Goal: Task Accomplishment & Management: Manage account settings

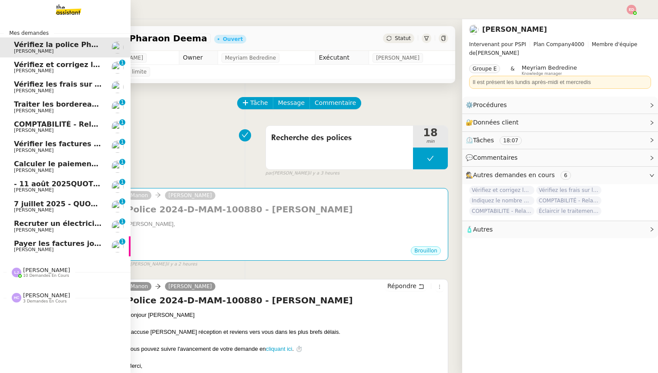
click at [21, 68] on span "[PERSON_NAME]" at bounding box center [34, 71] width 40 height 6
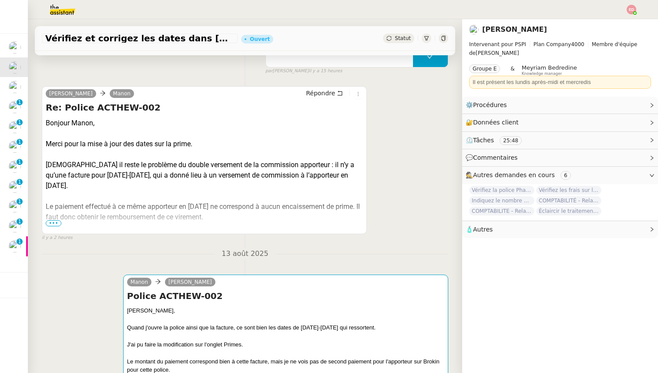
scroll to position [199, 0]
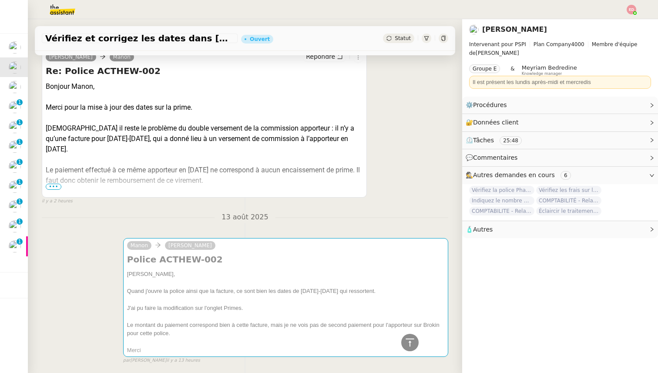
click at [51, 185] on span "•••" at bounding box center [54, 187] width 16 height 6
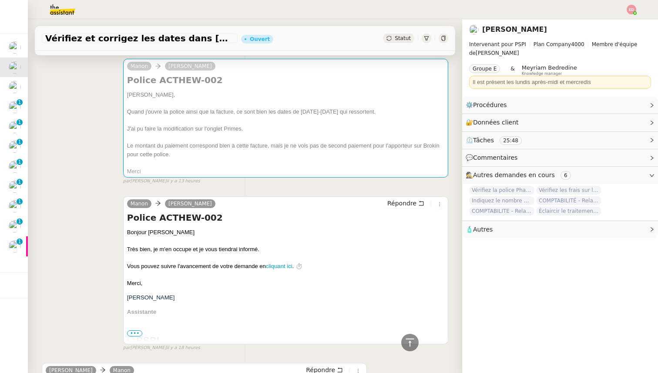
scroll to position [1088, 0]
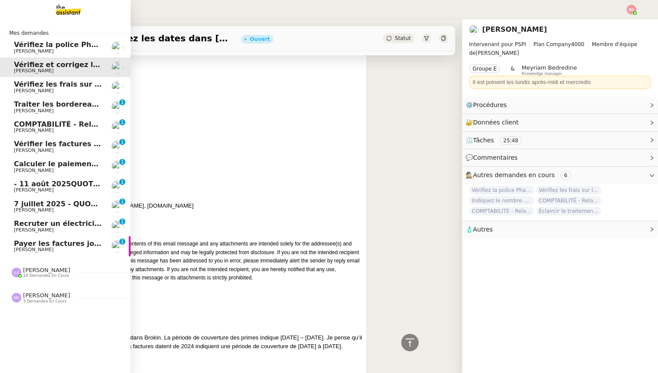
click at [24, 85] on span "Vérifiez les frais sur la police" at bounding box center [71, 84] width 114 height 8
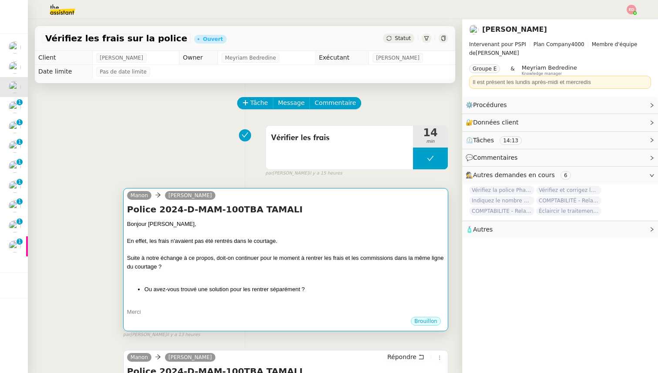
click at [193, 305] on div at bounding box center [285, 303] width 317 height 9
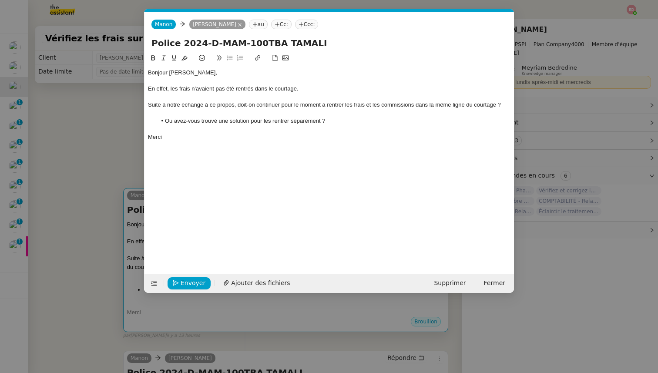
scroll to position [0, 18]
click at [180, 285] on button "Envoyer" at bounding box center [189, 283] width 43 height 12
click at [180, 285] on button "Confirmer l'envoi" at bounding box center [203, 283] width 71 height 12
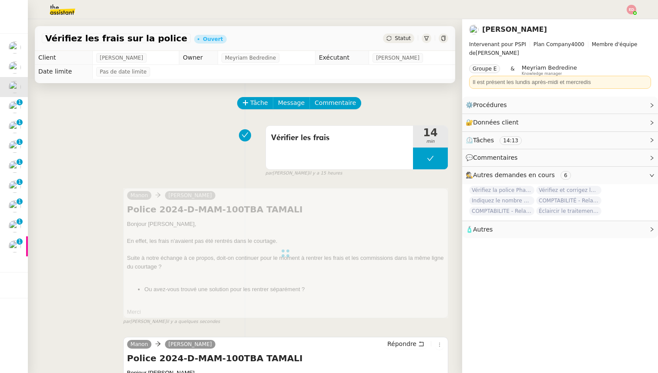
click at [396, 38] on span "Statut" at bounding box center [403, 38] width 16 height 6
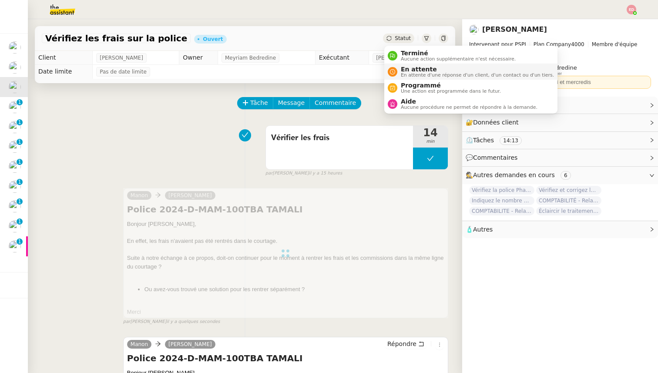
click at [412, 74] on span "En attente d'une réponse d'un client, d'un contact ou d'un tiers." at bounding box center [477, 75] width 153 height 5
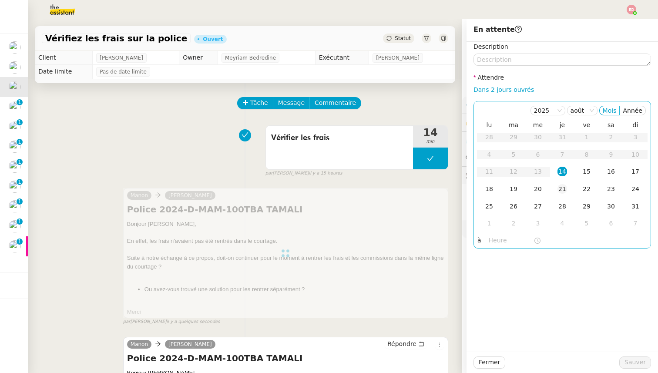
click at [567, 188] on td "21" at bounding box center [562, 189] width 24 height 17
click at [644, 366] on span "Sauver" at bounding box center [635, 362] width 21 height 10
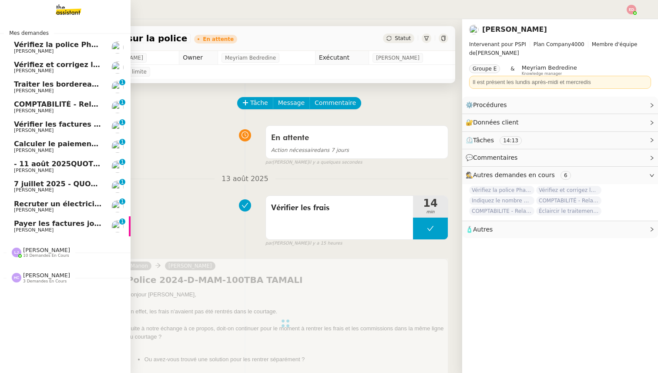
click at [46, 80] on span "Traiter les bordereaux de commission juillet 2025" at bounding box center [111, 84] width 195 height 8
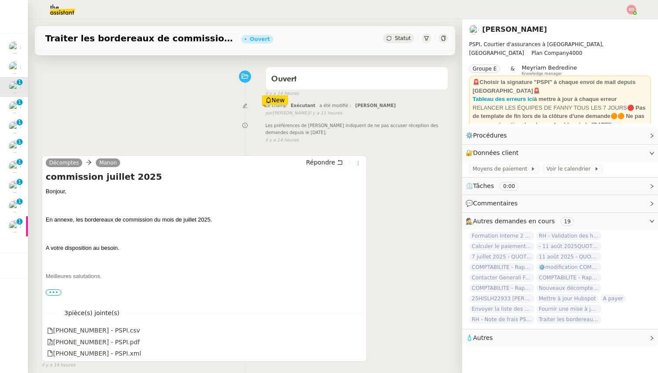
scroll to position [59, 0]
click at [112, 342] on div "[PHONE_NUMBER] - PSPI.pdf" at bounding box center [93, 342] width 93 height 10
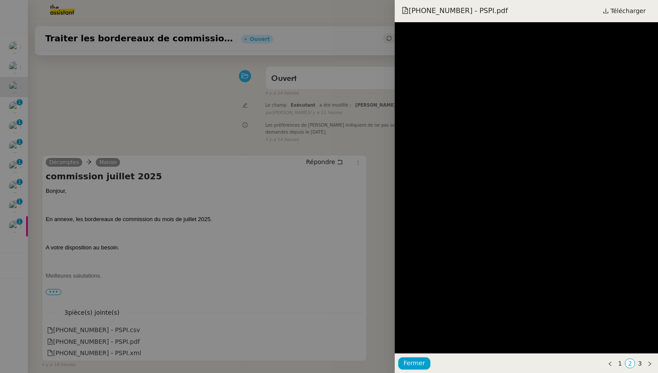
click at [196, 271] on div at bounding box center [329, 186] width 658 height 373
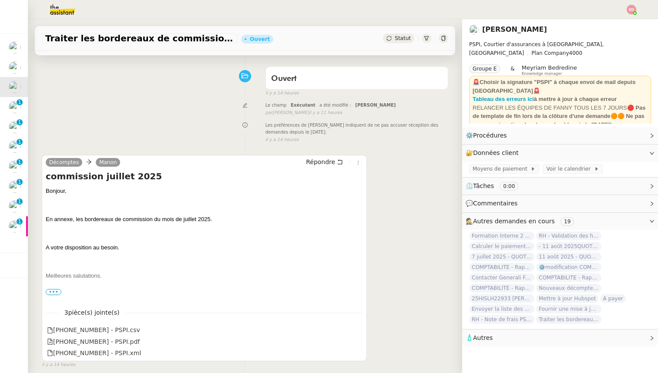
click at [402, 38] on span "Statut" at bounding box center [403, 38] width 16 height 6
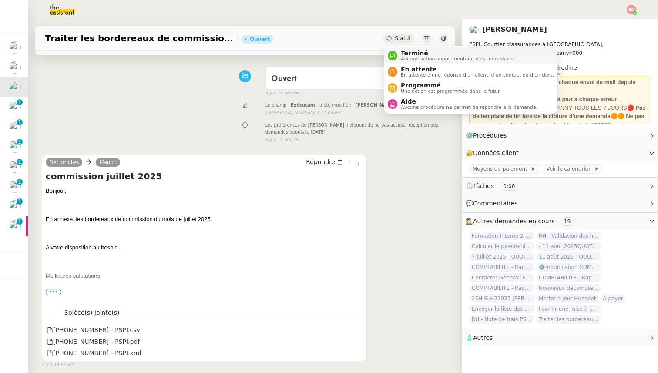
click at [405, 58] on span "Aucune action supplémentaire n'est nécessaire." at bounding box center [458, 59] width 115 height 5
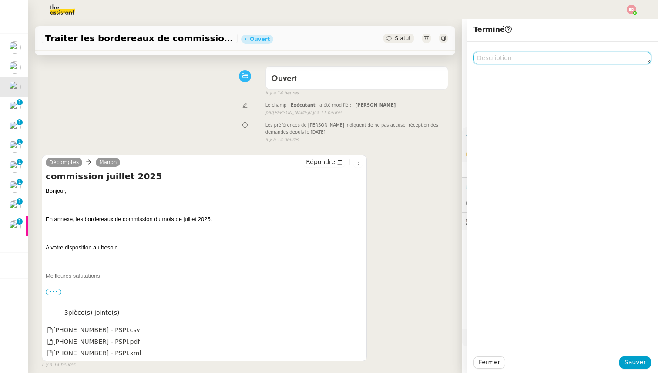
click at [522, 57] on textarea at bounding box center [563, 58] width 178 height 12
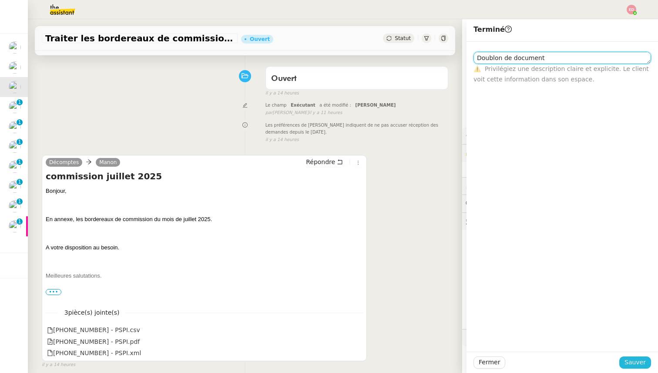
type textarea "Doublon de document"
click at [628, 365] on span "Sauver" at bounding box center [635, 362] width 21 height 10
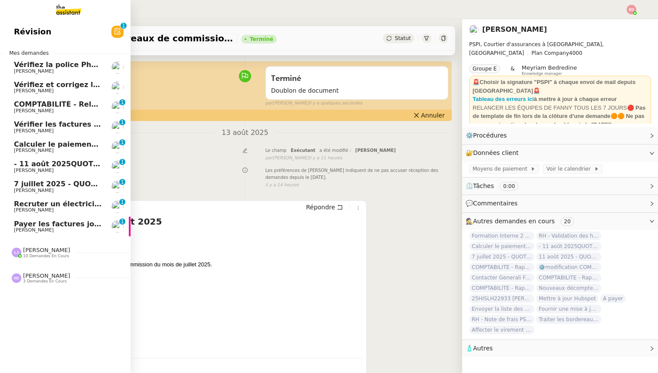
click at [22, 108] on span "COMPTABILITÉ - Relance des primes GoldenCare impayées- août 2025" at bounding box center [151, 104] width 274 height 8
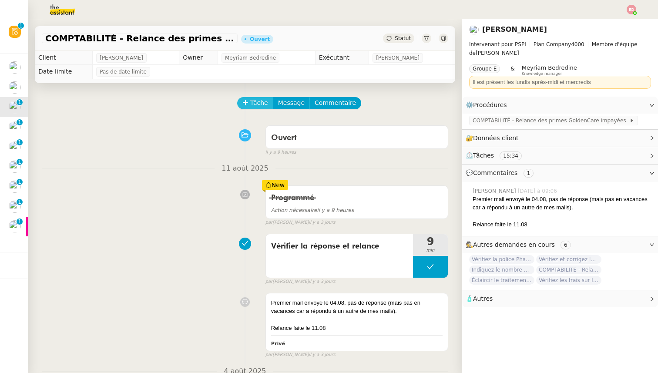
click at [253, 100] on span "Tâche" at bounding box center [259, 103] width 18 height 10
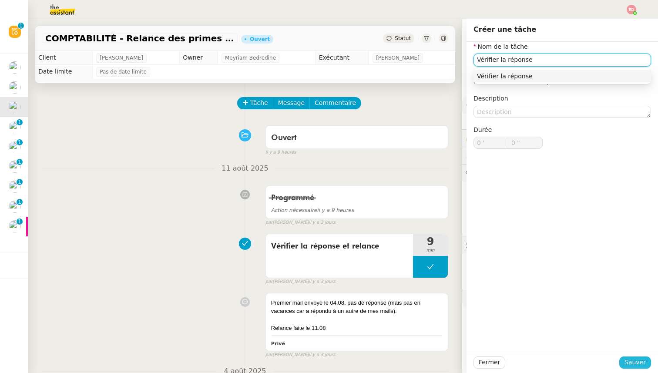
type input "Vérifier la réponse"
click at [637, 363] on span "Sauver" at bounding box center [635, 362] width 21 height 10
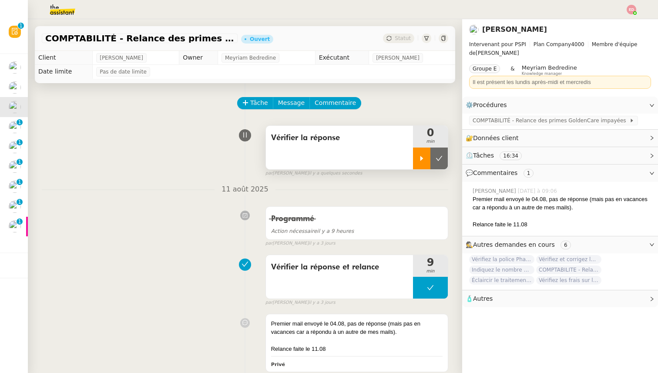
click at [423, 155] on icon at bounding box center [421, 158] width 7 height 7
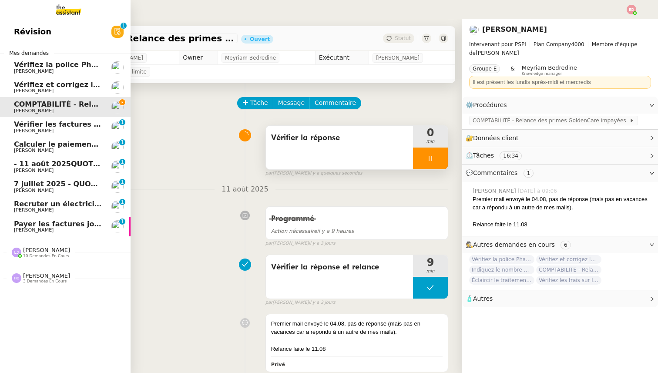
click at [32, 129] on span "[PERSON_NAME]" at bounding box center [34, 131] width 40 height 6
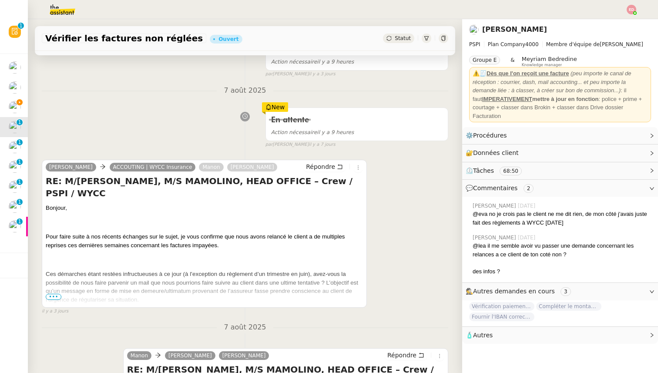
scroll to position [154, 0]
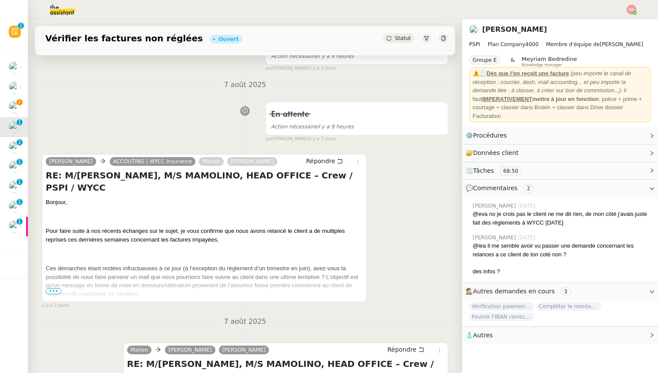
click at [56, 289] on span "•••" at bounding box center [54, 291] width 16 height 6
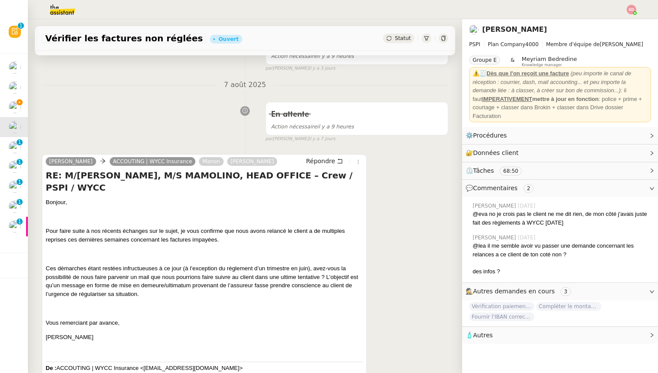
scroll to position [0, 0]
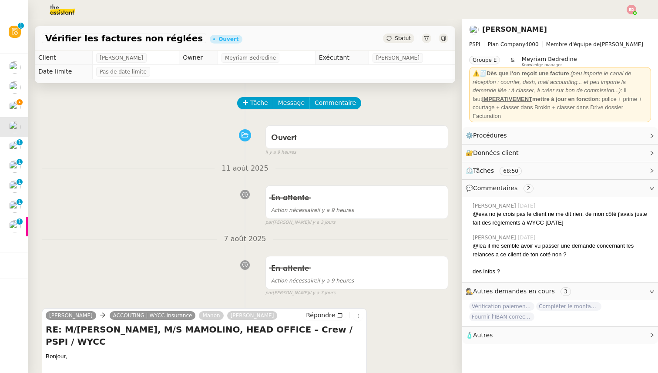
click at [407, 33] on div "Vérifier les factures non réglées Ouvert Statut" at bounding box center [245, 38] width 420 height 25
click at [407, 41] on span "Statut" at bounding box center [403, 38] width 16 height 6
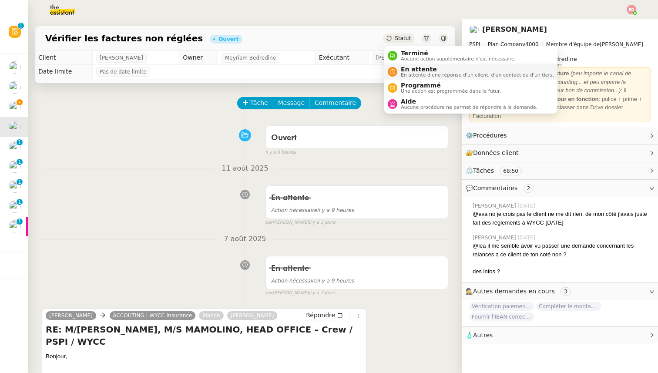
click at [419, 75] on span "En attente d'une réponse d'un client, d'un contact ou d'un tiers." at bounding box center [477, 75] width 153 height 5
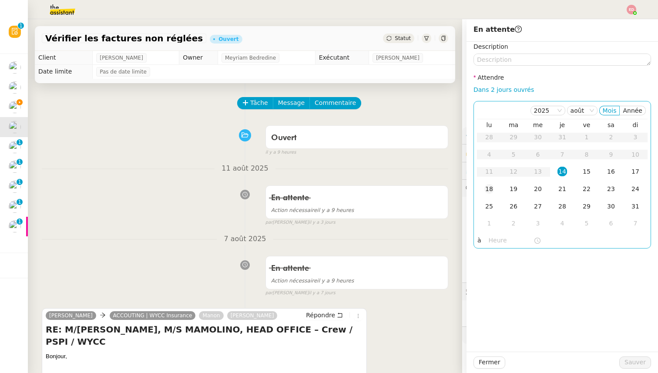
click at [486, 192] on div "18" at bounding box center [489, 189] width 10 height 10
click at [625, 362] on button "Sauver" at bounding box center [635, 362] width 32 height 12
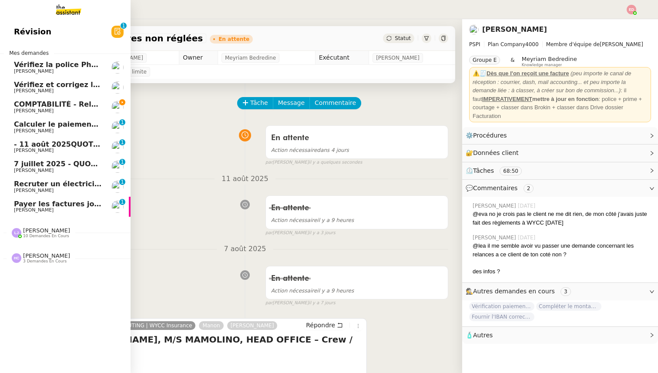
click at [26, 132] on span "[PERSON_NAME]" at bounding box center [34, 131] width 40 height 6
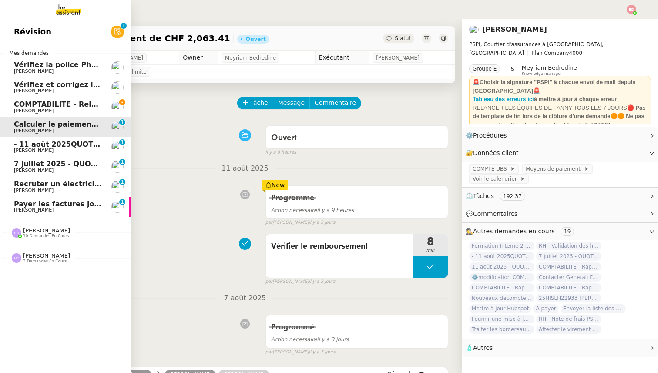
click at [41, 145] on span "- 11 août 2025QUOTIDIEN - OPAL - Gestion de la boîte mail OPAL" at bounding box center [140, 144] width 252 height 8
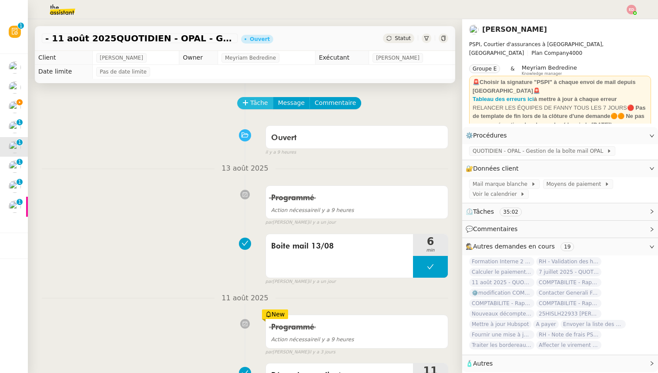
click at [246, 101] on icon at bounding box center [245, 103] width 6 height 6
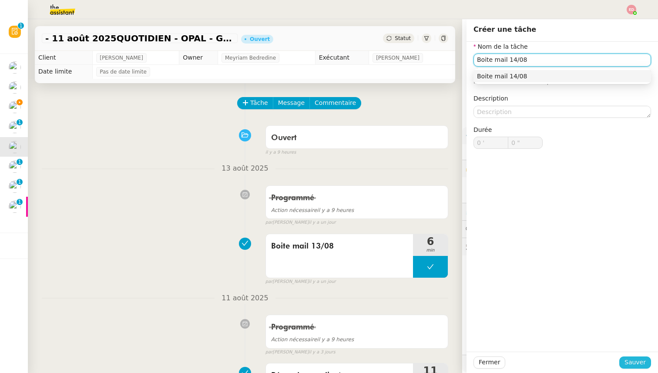
type input "Boite mail 14/08"
click at [626, 359] on button "Sauver" at bounding box center [635, 362] width 32 height 12
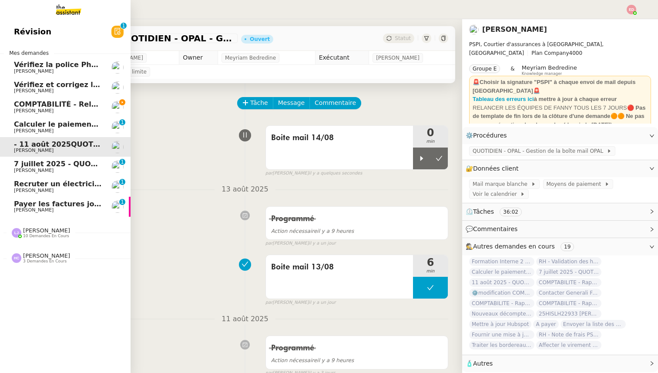
click at [24, 166] on span "7 juillet 2025 - QUOTIDIEN Gestion boite mail Accounting" at bounding box center [126, 164] width 224 height 8
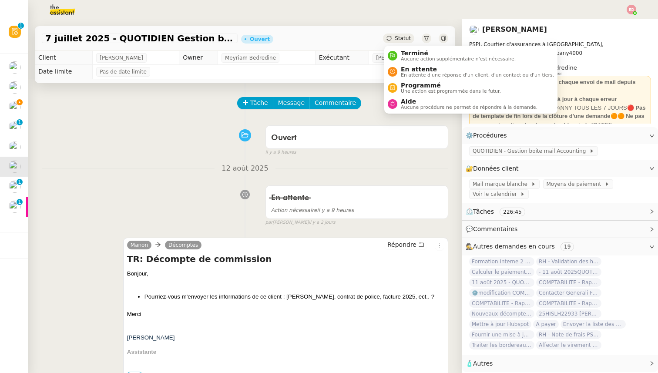
click at [399, 38] on span "Statut" at bounding box center [403, 38] width 16 height 6
click at [401, 73] on span "En attente d'une réponse d'un client, d'un contact ou d'un tiers." at bounding box center [477, 75] width 153 height 5
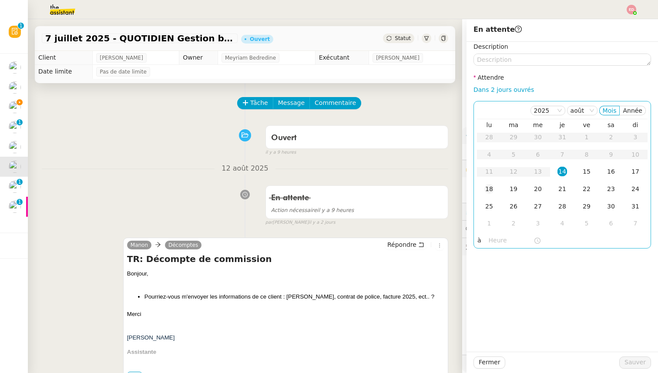
click at [485, 184] on td "18" at bounding box center [489, 189] width 24 height 17
click at [629, 361] on span "Sauver" at bounding box center [635, 362] width 21 height 10
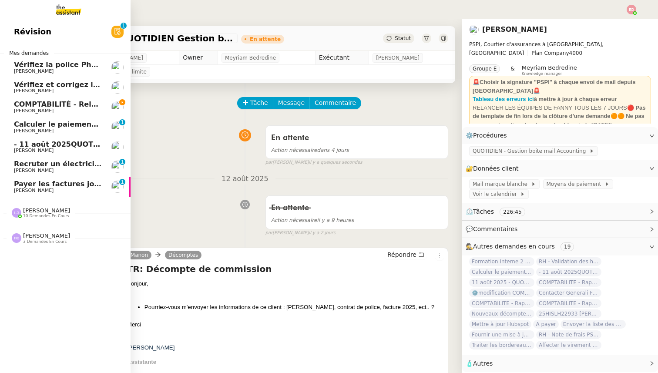
click at [12, 166] on link "Recruter un électricien rapidement [PERSON_NAME] DEJAR 0 1 2 3 4 5 6 7 8 9" at bounding box center [65, 167] width 131 height 20
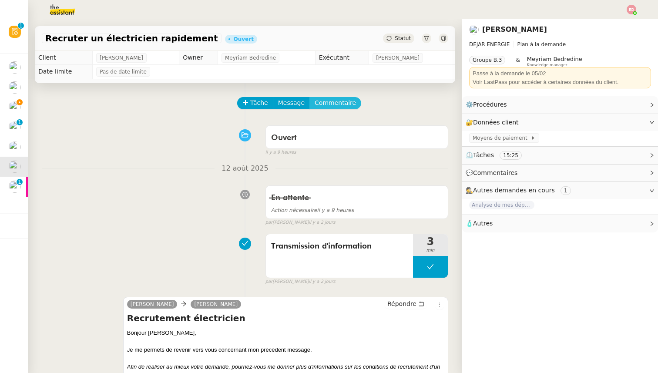
click at [326, 102] on span "Commentaire" at bounding box center [335, 103] width 41 height 10
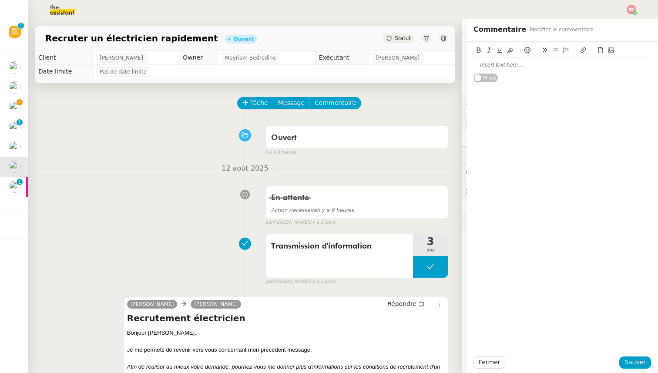
click at [534, 57] on div at bounding box center [563, 51] width 178 height 12
click at [518, 72] on div at bounding box center [563, 64] width 178 height 15
click at [635, 358] on span "Sauver" at bounding box center [635, 362] width 21 height 10
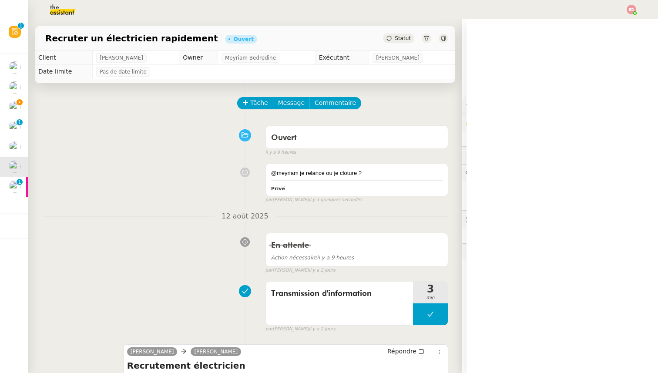
click at [396, 38] on span "Statut" at bounding box center [403, 38] width 16 height 6
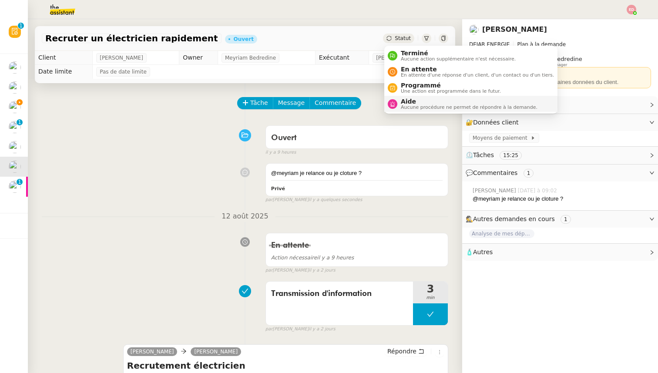
click at [408, 101] on span "Aide" at bounding box center [469, 101] width 137 height 7
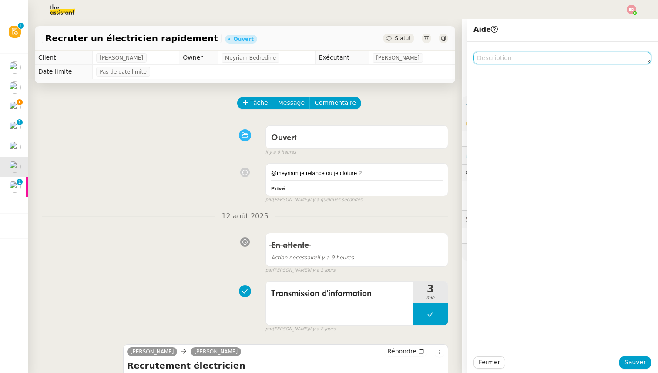
click at [509, 61] on textarea at bounding box center [563, 58] width 178 height 12
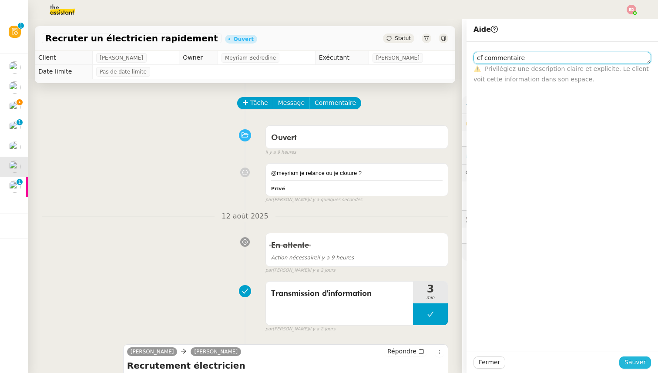
type textarea "cf commentaire"
click at [629, 362] on span "Sauver" at bounding box center [635, 362] width 21 height 10
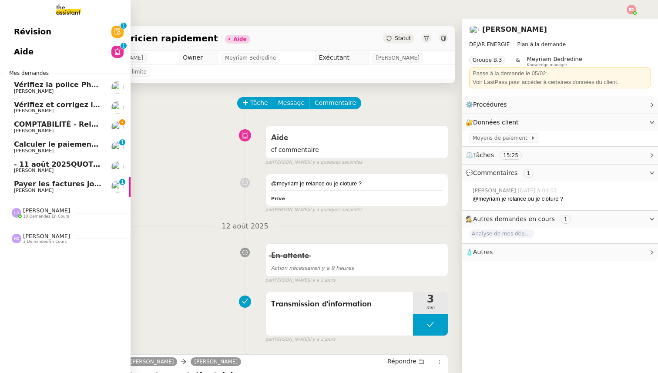
click at [37, 182] on span "Payer les factures jointes" at bounding box center [64, 184] width 100 height 8
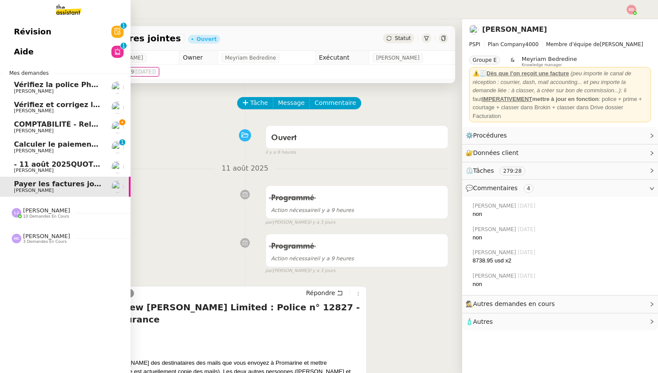
click at [26, 144] on span "Calculer le paiement de CHF 2,063.41" at bounding box center [88, 144] width 148 height 8
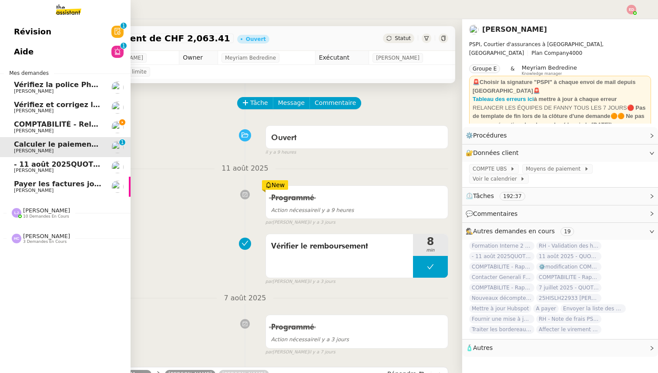
click at [30, 211] on span "[PERSON_NAME]" at bounding box center [46, 210] width 47 height 7
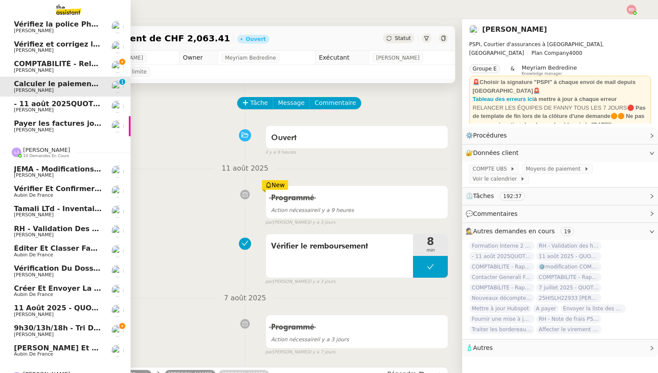
scroll to position [74, 0]
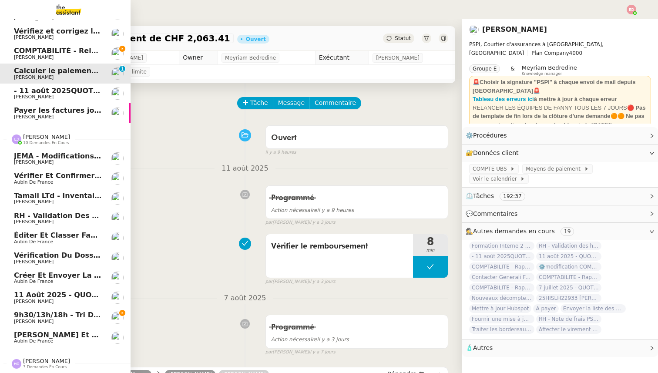
click at [45, 195] on span "Tamali LTd - Inventaire Marine" at bounding box center [73, 196] width 118 height 8
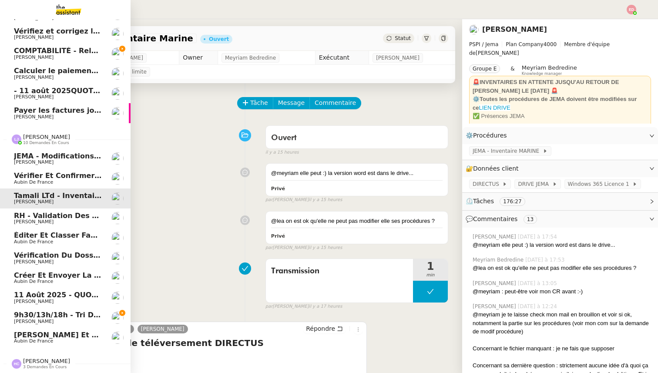
click at [44, 239] on span "Éditer et classer facture police 529444" at bounding box center [91, 235] width 155 height 8
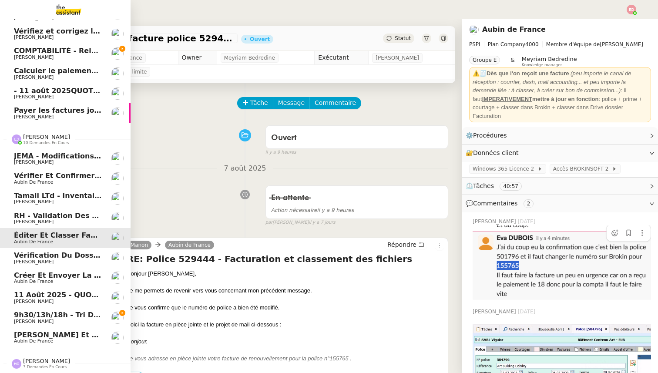
click at [39, 255] on span "Vérification du dossier A TRAITER - 11 août 2025" at bounding box center [110, 255] width 193 height 8
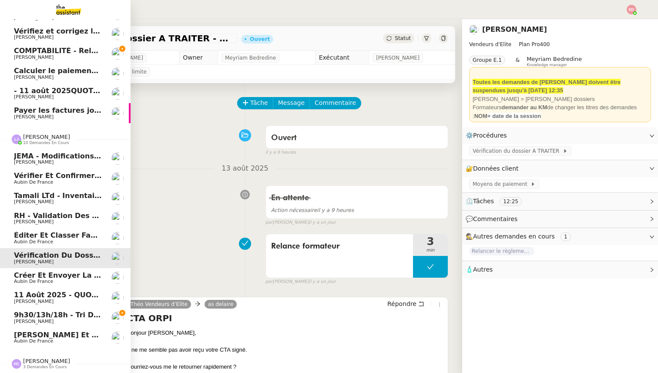
click at [21, 278] on span "Créer et envoyer la facture Steelhead" at bounding box center [89, 275] width 151 height 8
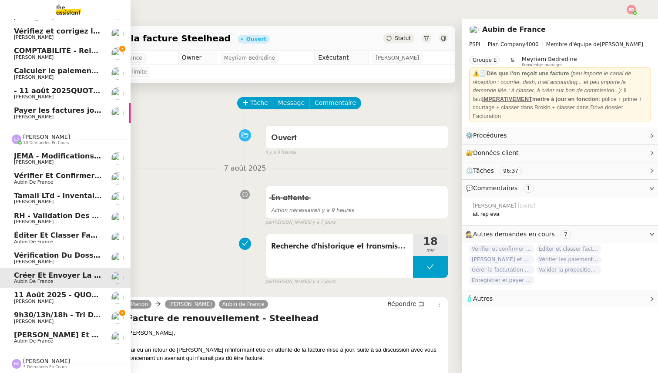
click at [27, 295] on span "11 août 2025 - QUOTIDIEN Gestion boite mail Accounting" at bounding box center [126, 295] width 225 height 8
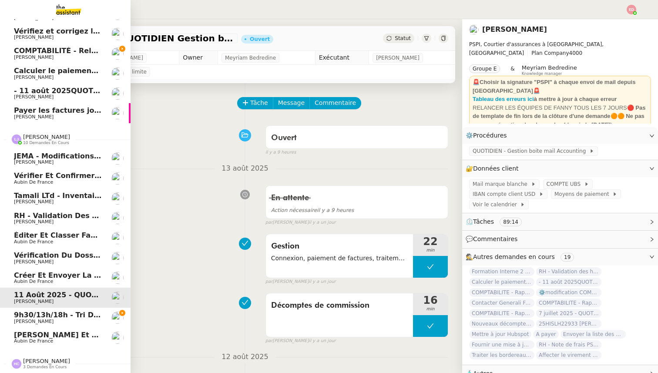
click at [30, 336] on span "[PERSON_NAME] et envoyer la facture à [PERSON_NAME]" at bounding box center [128, 335] width 228 height 8
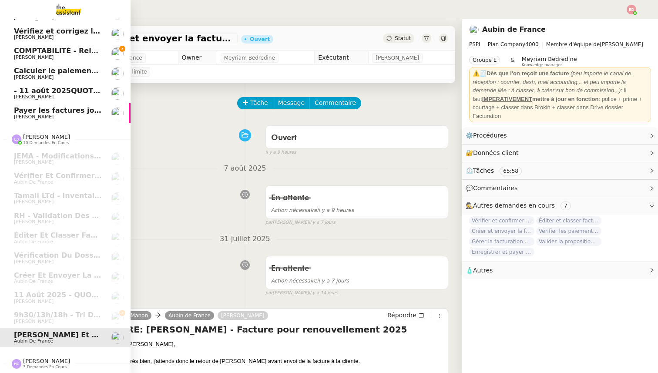
click at [35, 362] on span "[PERSON_NAME]" at bounding box center [46, 361] width 47 height 7
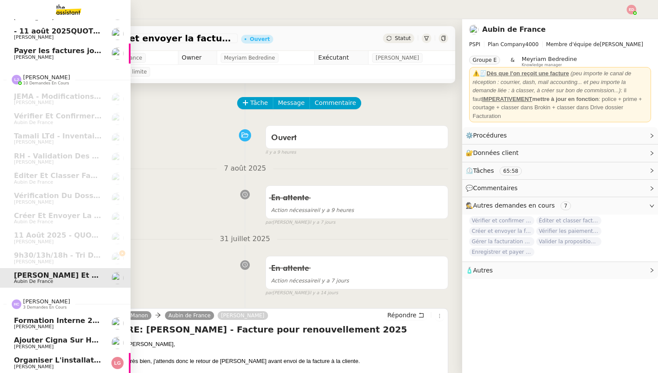
click at [35, 341] on span "Ajouter Cigna sur Hubspot" at bounding box center [66, 340] width 105 height 8
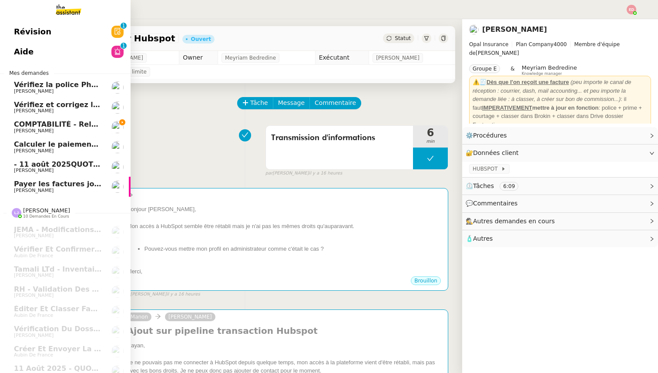
click at [43, 129] on span "[PERSON_NAME]" at bounding box center [34, 131] width 40 height 6
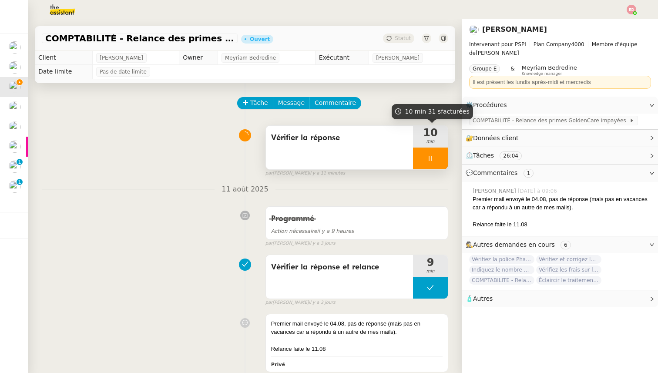
click at [437, 155] on div at bounding box center [430, 159] width 35 height 22
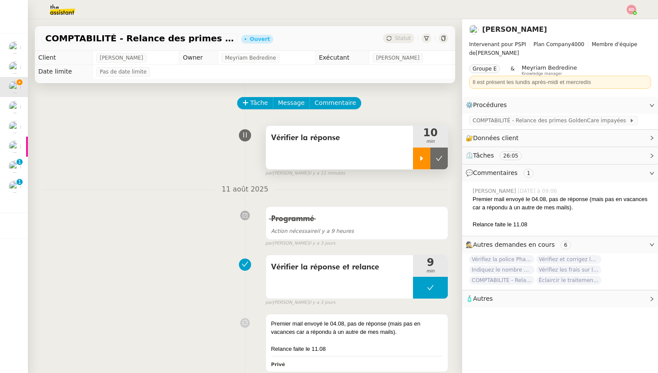
click at [437, 155] on icon at bounding box center [439, 158] width 7 height 7
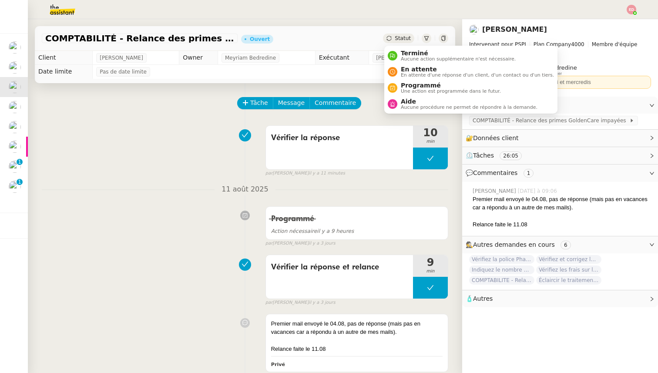
click at [405, 38] on span "Statut" at bounding box center [403, 38] width 16 height 6
click at [414, 73] on span "En attente d'une réponse d'un client, d'un contact ou d'un tiers." at bounding box center [477, 75] width 153 height 5
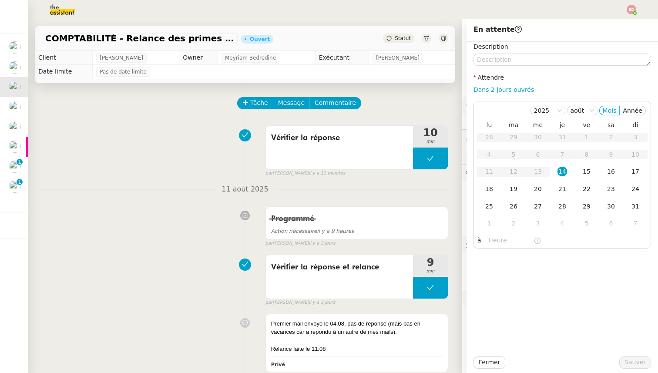
click at [404, 43] on div "Statut" at bounding box center [398, 39] width 31 height 10
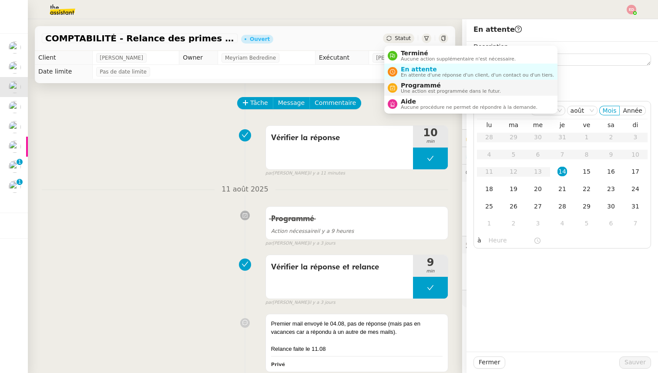
click at [409, 85] on span "Programmé" at bounding box center [451, 85] width 100 height 7
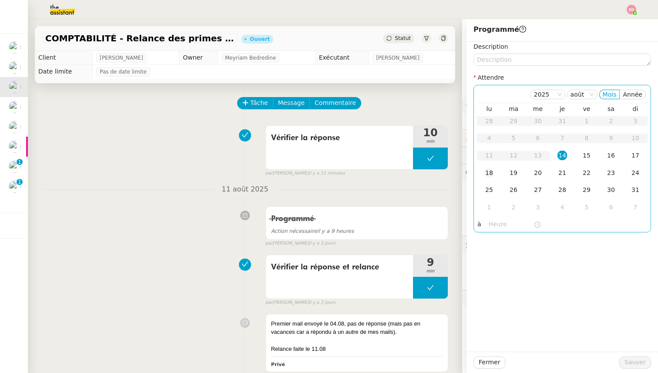
click at [490, 173] on div "18" at bounding box center [489, 173] width 10 height 10
click at [632, 363] on span "Sauver" at bounding box center [635, 362] width 21 height 10
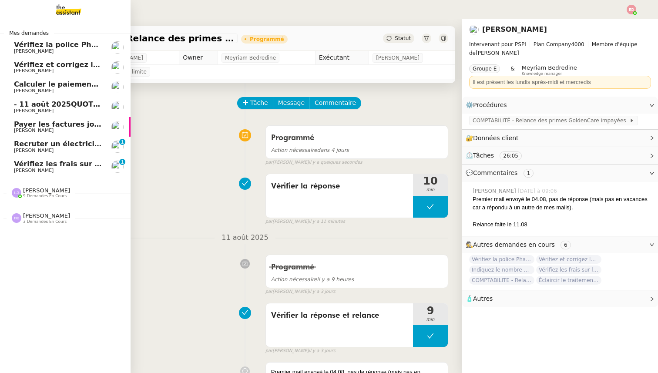
click at [20, 85] on span "Calculer le paiement de CHF 2,063.41" at bounding box center [88, 84] width 148 height 8
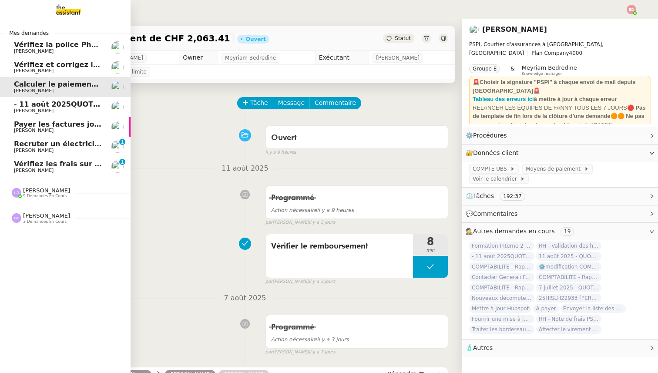
click at [32, 106] on span "- 11 août 2025QUOTIDIEN - OPAL - Gestion de la boîte mail OPAL" at bounding box center [140, 104] width 252 height 8
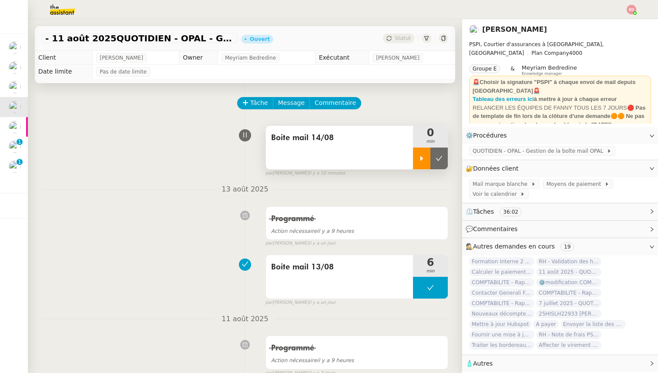
click at [426, 158] on div at bounding box center [421, 159] width 17 height 22
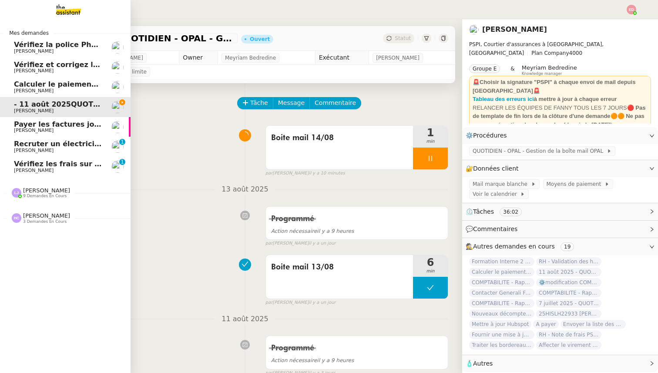
click at [17, 148] on span "[PERSON_NAME]" at bounding box center [34, 151] width 40 height 6
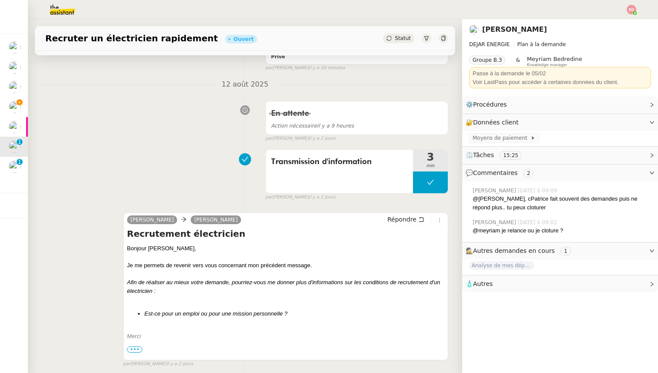
scroll to position [241, 0]
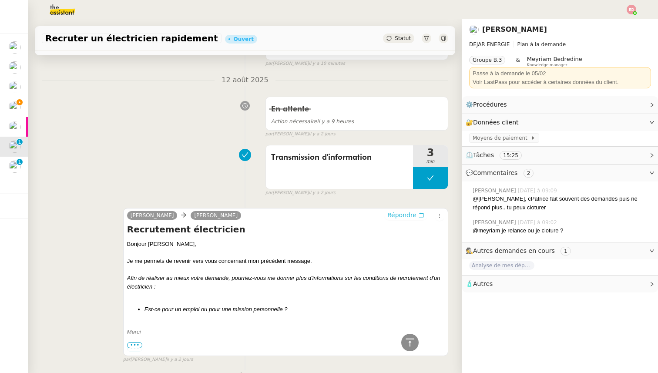
click at [401, 212] on span "Répondre" at bounding box center [401, 215] width 29 height 9
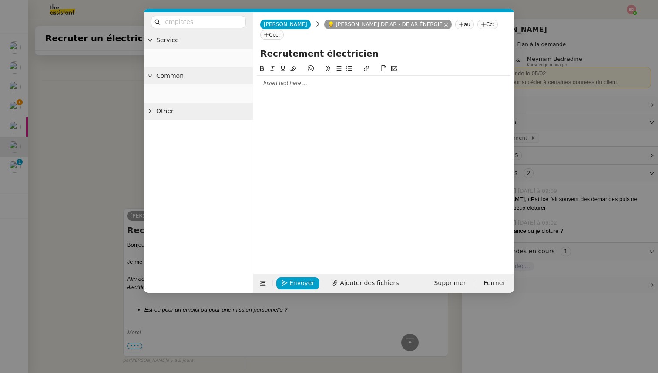
scroll to position [307, 0]
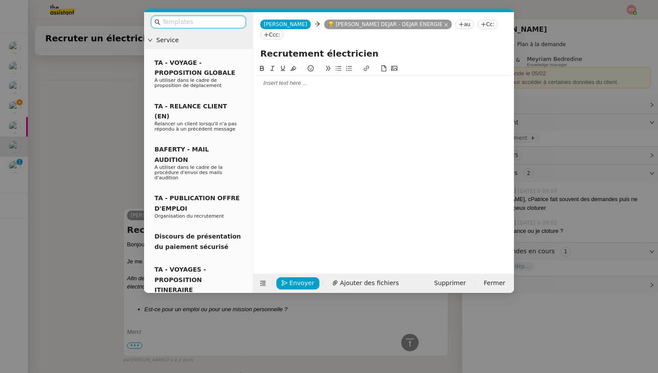
click at [209, 18] on input "text" at bounding box center [201, 22] width 78 height 10
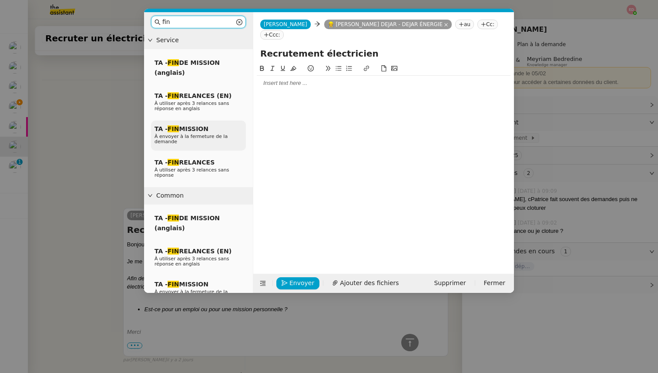
type input "fin"
click at [192, 127] on span "TA - FIN MISSION" at bounding box center [182, 128] width 54 height 7
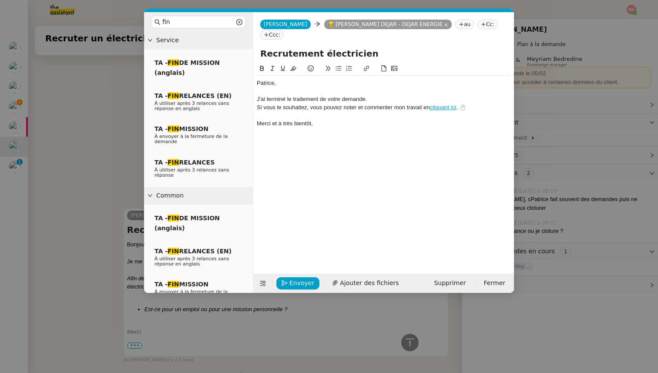
scroll to position [358, 0]
click at [257, 79] on div "﻿[PERSON_NAME]," at bounding box center [384, 83] width 254 height 8
drag, startPoint x: 371, startPoint y: 87, endPoint x: 244, endPoint y: 87, distance: 127.1
click at [244, 87] on nz-layout "fin Service TA - FIN DE MISSION (anglais) TA - FIN RELANCES (EN) À utiliser apr…" at bounding box center [329, 152] width 370 height 281
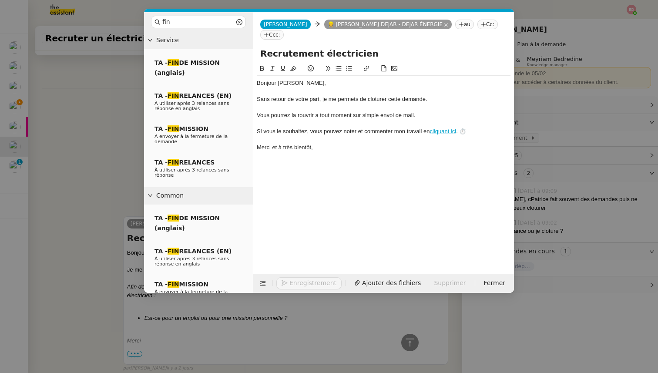
scroll to position [383, 0]
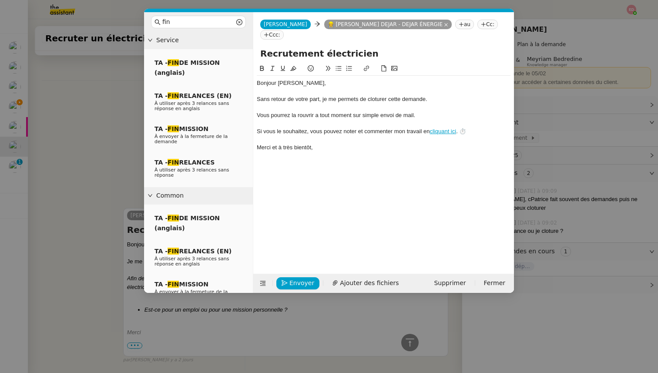
click at [317, 111] on div "Vous pourrez la rouvrir a tout moment sur simple envoi de mail." at bounding box center [384, 115] width 254 height 8
click at [0, 0] on lt-em "à" at bounding box center [0, 0] width 0 height 0
click at [377, 95] on div "Sans retour de votre part, je me permets de cloturer cette demande." at bounding box center [384, 99] width 254 height 8
click at [0, 0] on lt-span "clôturer" at bounding box center [0, 0] width 0 height 0
click at [294, 281] on button "Envoyer" at bounding box center [297, 283] width 43 height 12
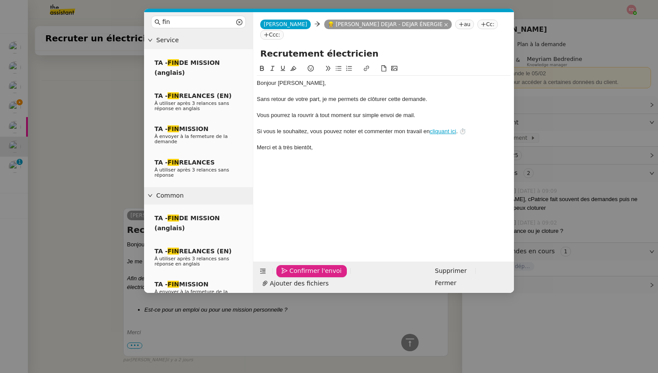
click at [294, 276] on span "Confirmer l'envoi" at bounding box center [315, 271] width 52 height 10
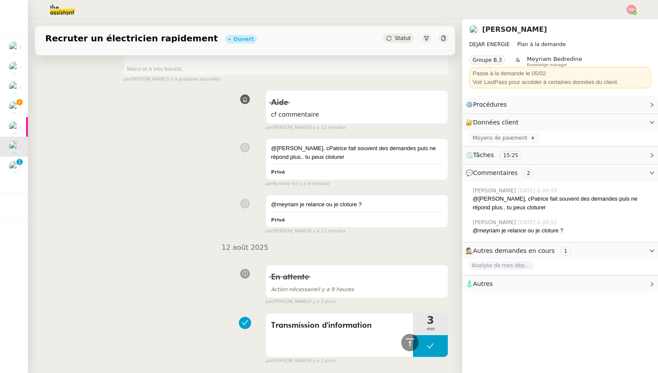
scroll to position [0, 0]
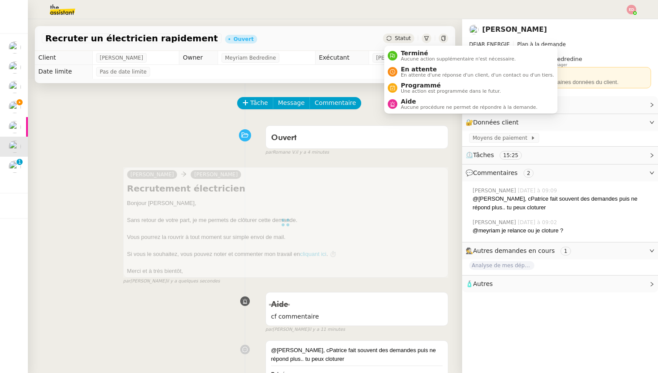
click at [407, 40] on span "Statut" at bounding box center [403, 38] width 16 height 6
click at [410, 52] on span "Terminé" at bounding box center [458, 53] width 115 height 7
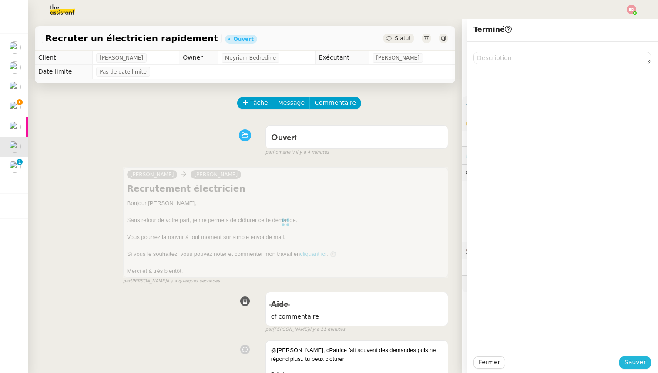
click at [641, 360] on span "Sauver" at bounding box center [635, 362] width 21 height 10
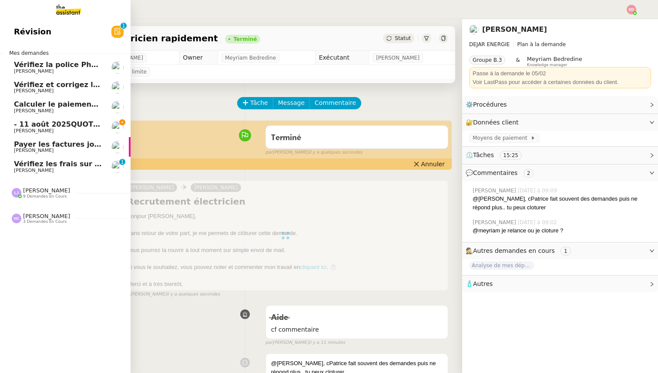
click at [6, 161] on link "Vérifiez les frais sur la police [PERSON_NAME] 0 1 2 3 4 5 6 7 8 9" at bounding box center [65, 167] width 131 height 20
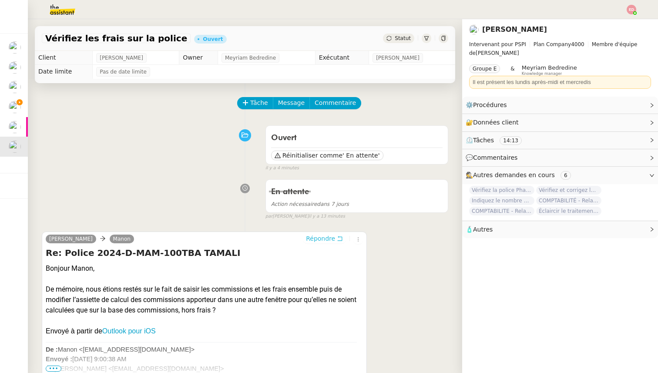
click at [313, 240] on span "Répondre" at bounding box center [320, 238] width 29 height 9
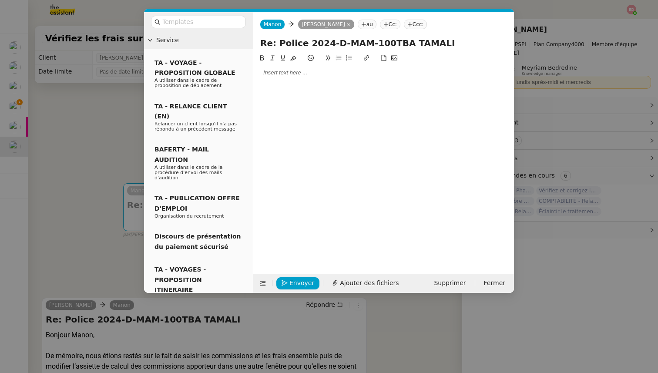
click at [286, 75] on div at bounding box center [384, 73] width 254 height 8
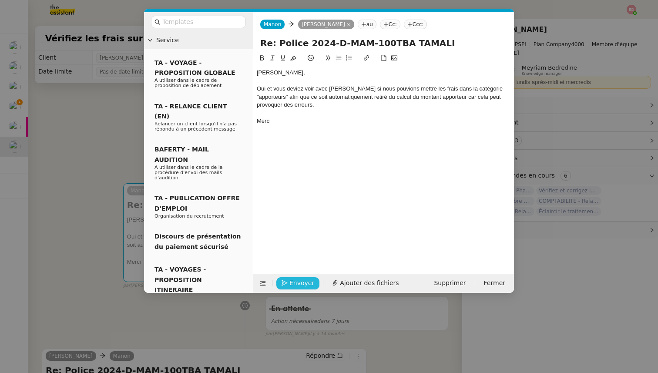
click at [299, 280] on span "Envoyer" at bounding box center [301, 283] width 25 height 10
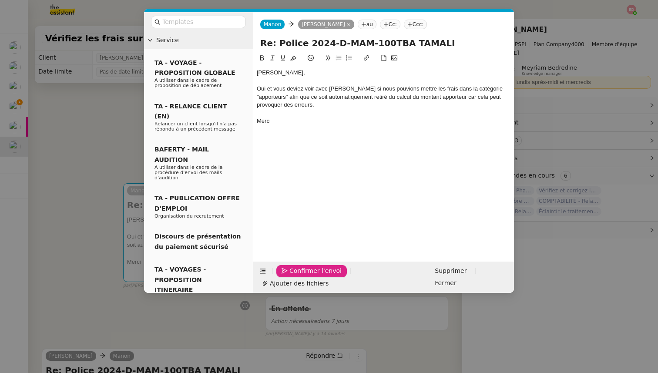
click at [299, 276] on span "Confirmer l'envoi" at bounding box center [315, 271] width 52 height 10
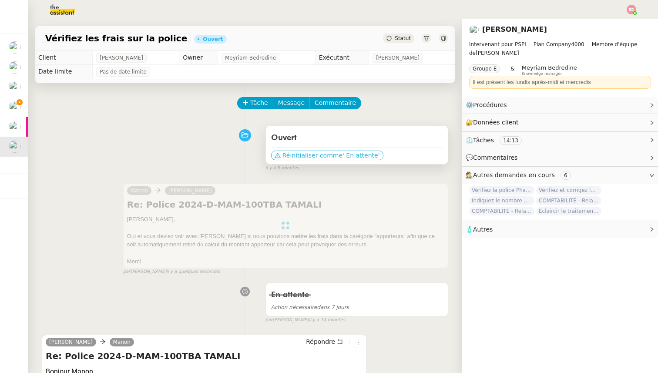
click at [334, 157] on span "Réinitialiser comme" at bounding box center [312, 155] width 60 height 9
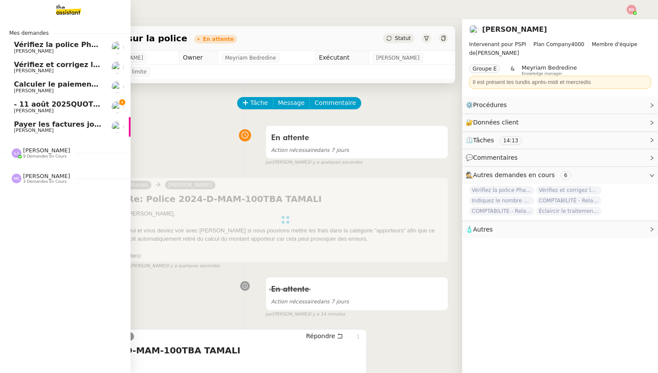
click at [28, 127] on span "Payer les factures jointes" at bounding box center [64, 124] width 100 height 8
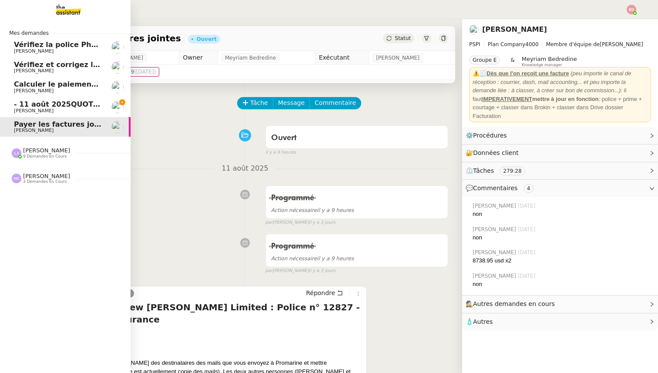
click at [36, 98] on link "- [DATE]QUOTIDIEN - OPAL - Gestion de la boîte mail OPAL [PERSON_NAME]" at bounding box center [65, 107] width 131 height 20
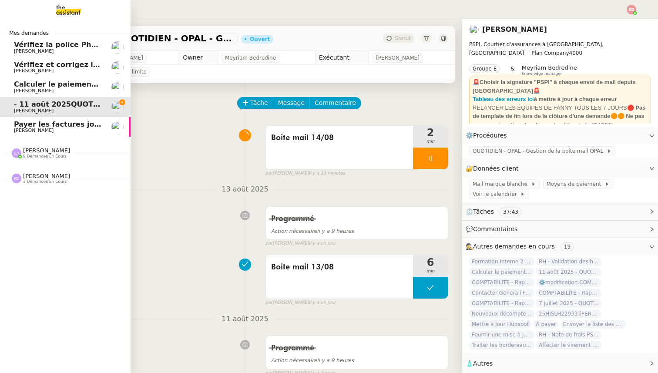
click at [39, 149] on span "[PERSON_NAME]" at bounding box center [46, 150] width 47 height 7
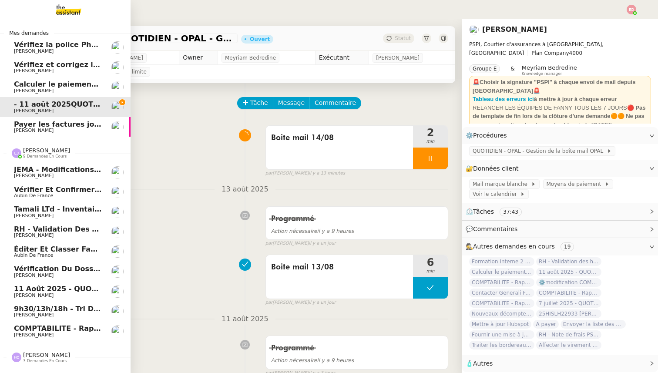
click at [31, 330] on span "COMPTABILITE - Rapprochement bancaire - 14 août 2025" at bounding box center [126, 328] width 224 height 8
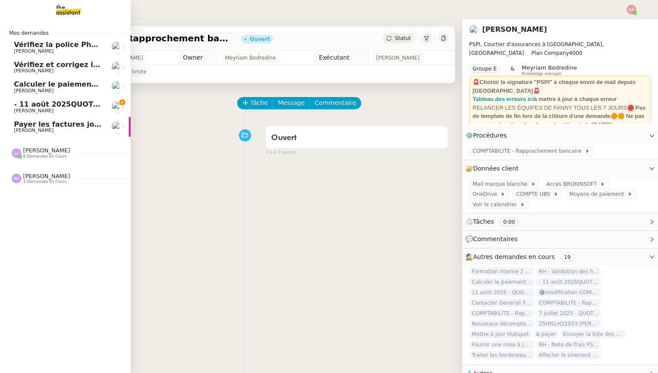
click at [53, 178] on span "[PERSON_NAME]" at bounding box center [46, 176] width 47 height 7
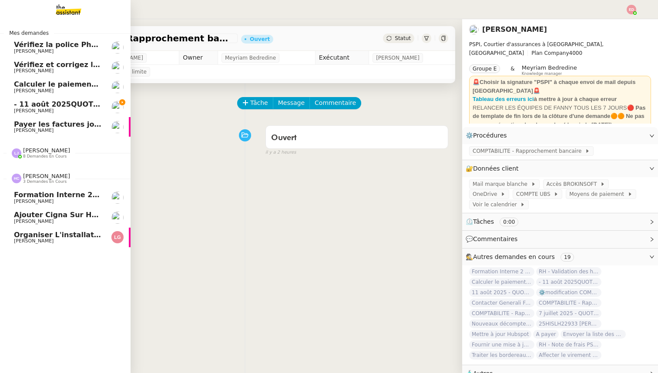
click at [53, 178] on span "[PERSON_NAME]" at bounding box center [46, 176] width 47 height 7
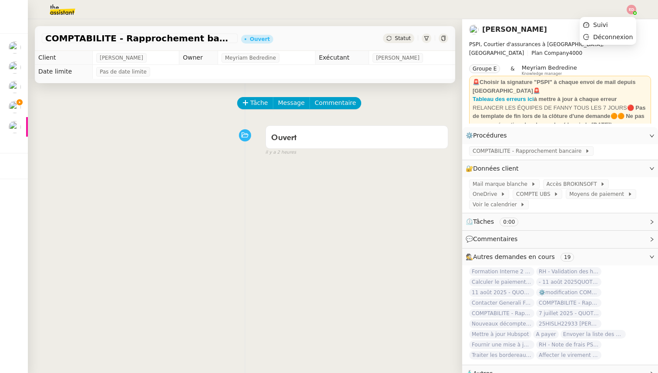
click at [633, 9] on img at bounding box center [632, 10] width 10 height 10
click at [610, 24] on li "Suivi" at bounding box center [608, 25] width 57 height 12
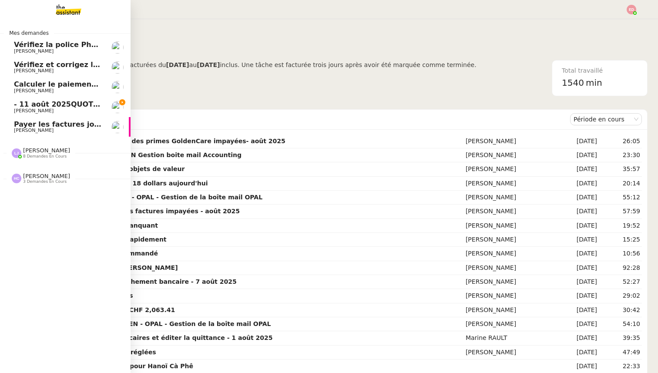
click at [23, 110] on span "[PERSON_NAME]" at bounding box center [34, 111] width 40 height 6
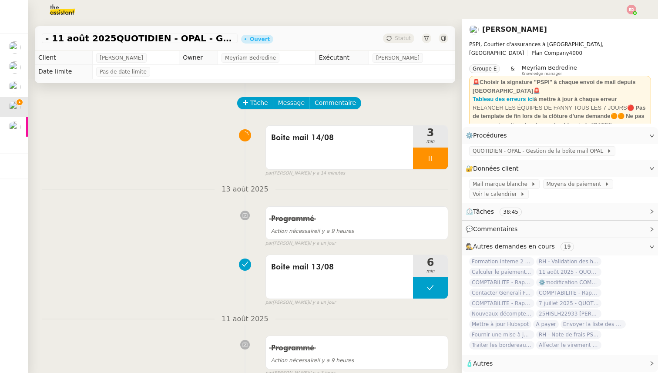
click at [629, 13] on img at bounding box center [632, 10] width 10 height 10
click at [608, 19] on li "Suivi" at bounding box center [608, 25] width 57 height 12
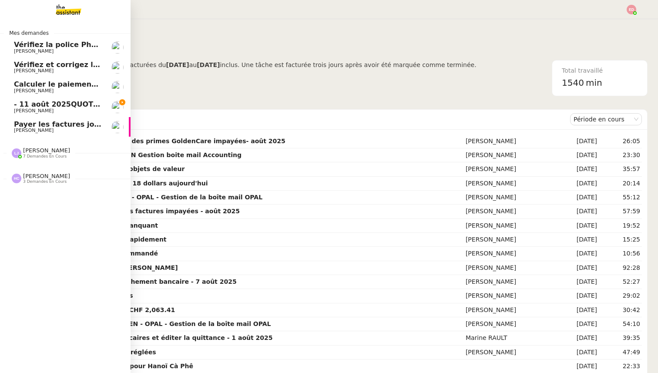
click at [34, 105] on span "- 11 août 2025QUOTIDIEN - OPAL - Gestion de la boîte mail OPAL" at bounding box center [140, 104] width 252 height 8
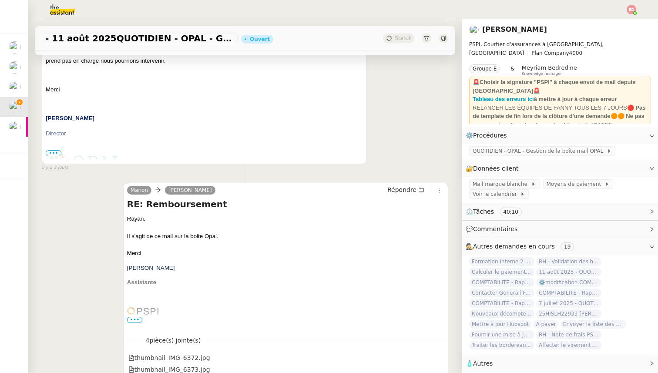
scroll to position [428, 0]
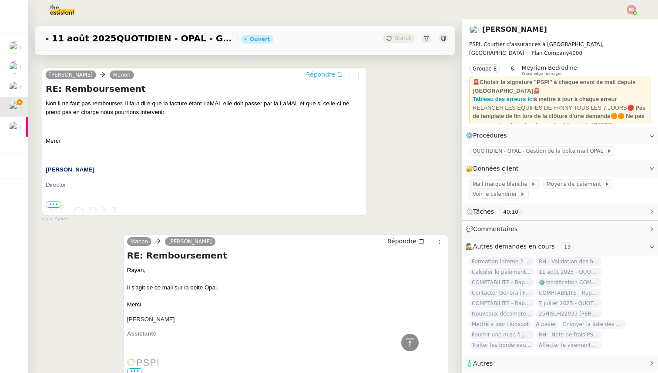
click at [319, 73] on span "Répondre" at bounding box center [320, 74] width 29 height 9
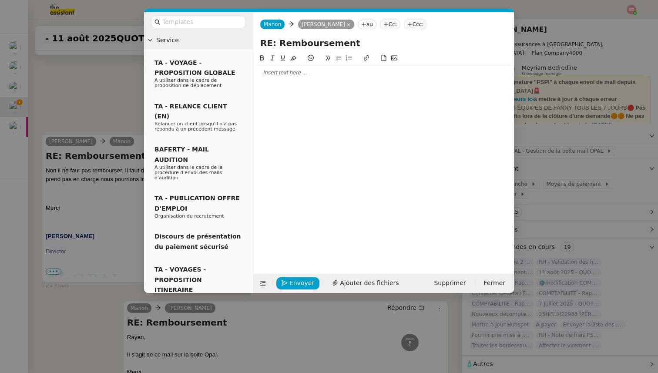
scroll to position [494, 0]
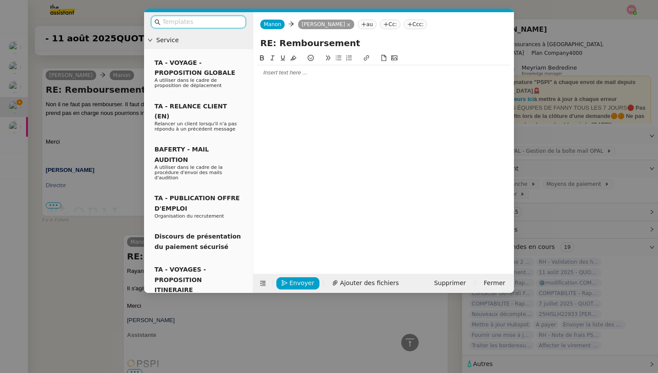
click at [292, 71] on div at bounding box center [384, 73] width 254 height 8
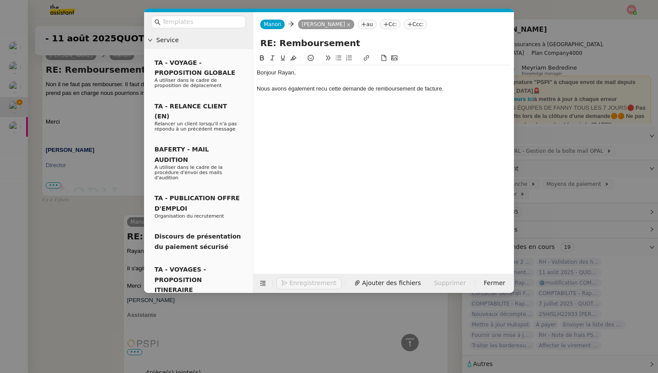
scroll to position [528, 0]
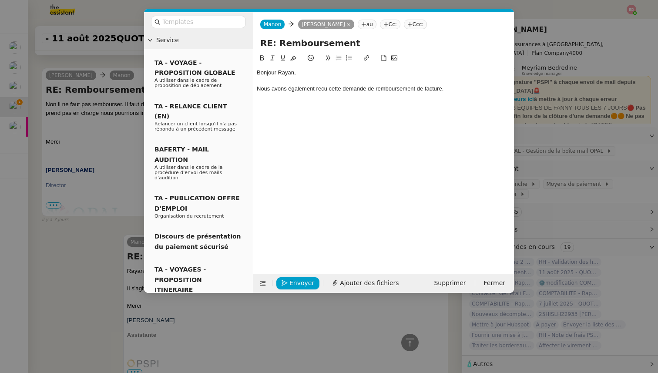
click at [322, 89] on div "Nous avons également recu cette demande de remboursement de facture." at bounding box center [384, 89] width 254 height 8
click at [0, 0] on lt-span "reçu" at bounding box center [0, 0] width 0 height 0
click at [448, 92] on div "Nous avons également reçu cette demande de remboursement de facture." at bounding box center [384, 89] width 254 height 8
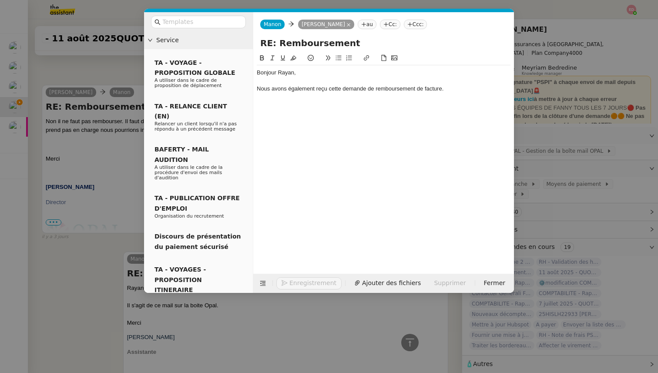
scroll to position [545, 0]
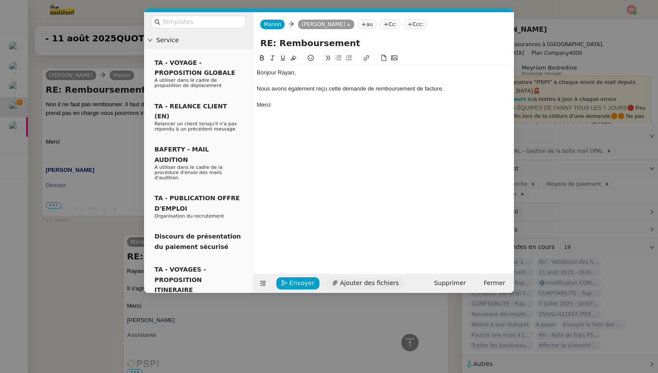
click at [362, 284] on span "Ajouter des fichiers" at bounding box center [369, 283] width 59 height 10
click at [346, 283] on span "Ajouter des fichiers" at bounding box center [369, 283] width 59 height 10
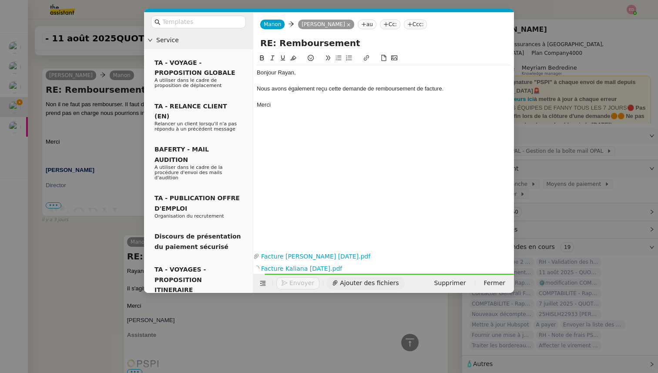
scroll to position [592, 0]
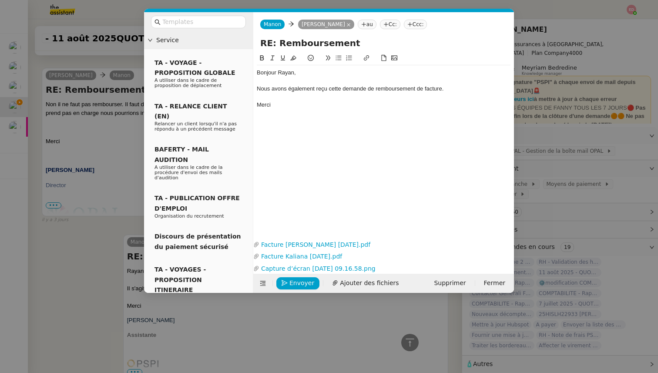
click at [461, 87] on div "Nous avons également reçu cette demande de remboursement de facture." at bounding box center [384, 89] width 254 height 8
click at [298, 108] on li "Dois-je préparer le virement ?" at bounding box center [388, 105] width 245 height 8
click at [293, 287] on span "Envoyer" at bounding box center [301, 283] width 25 height 10
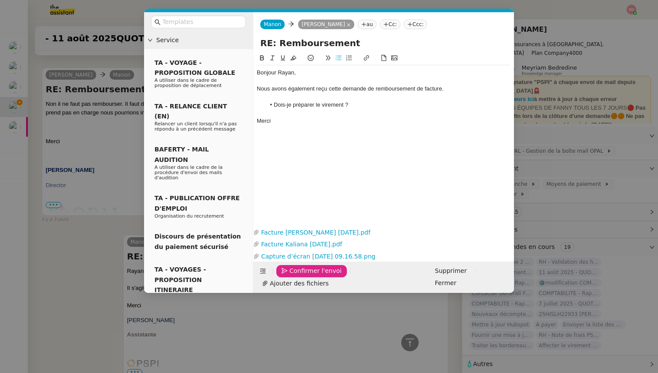
click at [293, 276] on span "Confirmer l'envoi" at bounding box center [315, 271] width 52 height 10
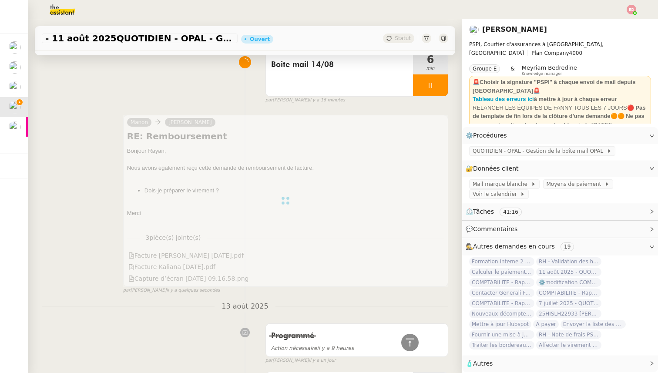
scroll to position [0, 0]
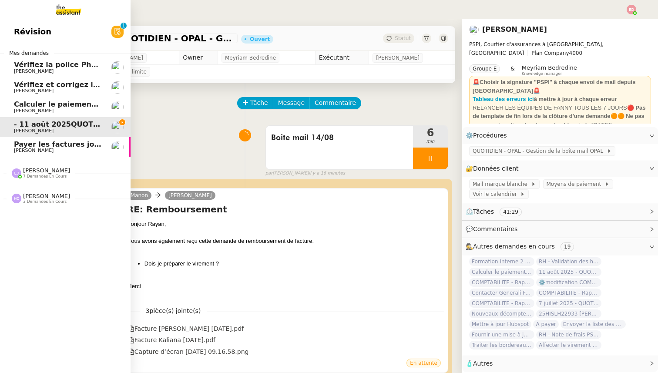
click at [35, 150] on span "[PERSON_NAME]" at bounding box center [34, 151] width 40 height 6
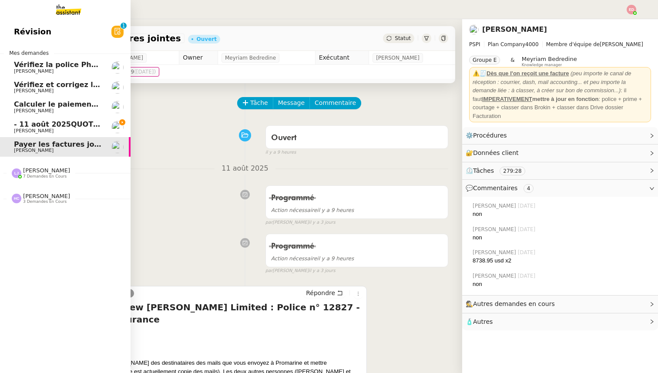
click at [40, 108] on span "Calculer le paiement de CHF 2,063.41" at bounding box center [88, 104] width 148 height 8
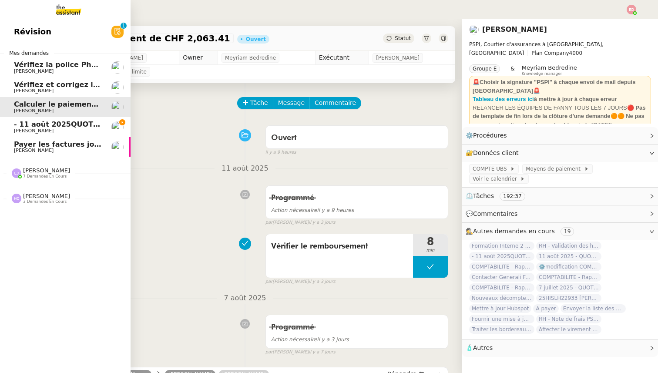
click at [40, 87] on span "Vérifiez et corrigez les dates dans [GEOGRAPHIC_DATA]" at bounding box center [123, 85] width 218 height 8
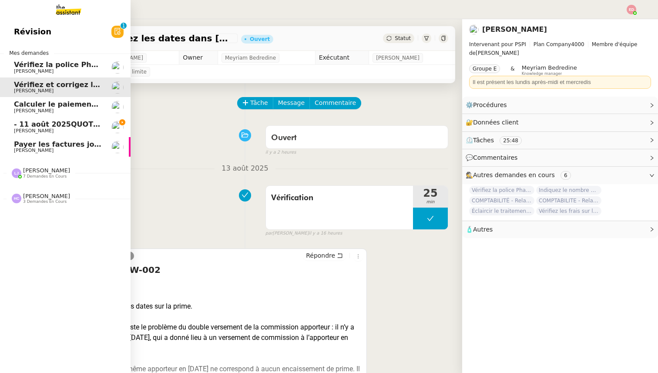
click at [28, 71] on span "[PERSON_NAME]" at bounding box center [34, 71] width 40 height 6
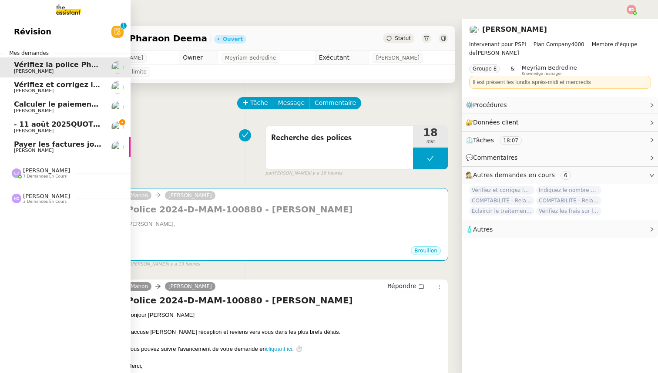
click at [43, 126] on span "- 11 août 2025QUOTIDIEN - OPAL - Gestion de la boîte mail OPAL" at bounding box center [140, 124] width 252 height 8
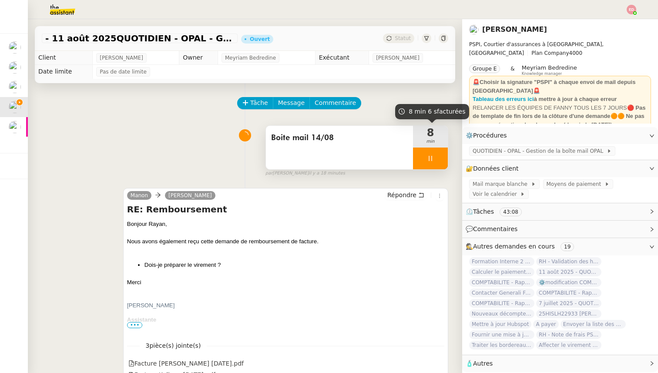
click at [441, 153] on div at bounding box center [430, 159] width 35 height 22
click at [448, 153] on button at bounding box center [448, 159] width 0 height 22
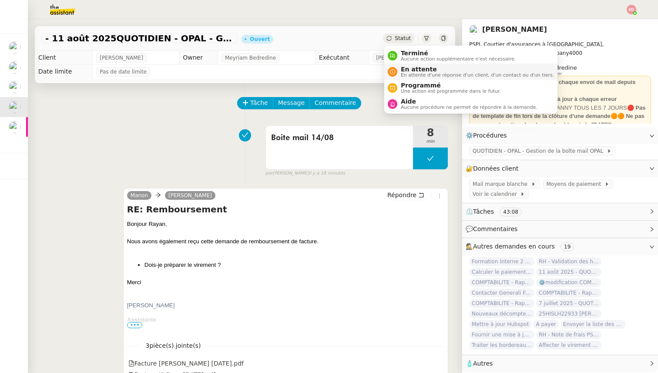
click at [408, 70] on span "En attente" at bounding box center [477, 69] width 153 height 7
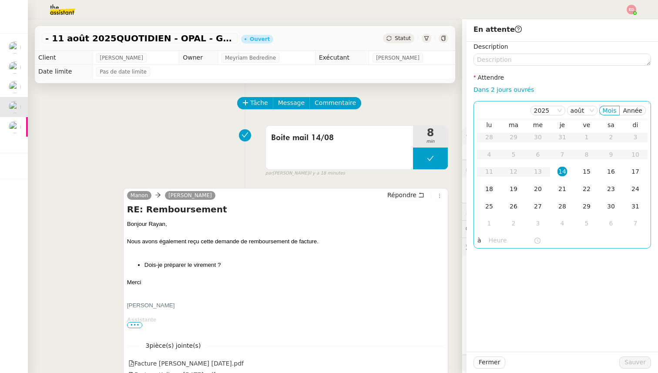
click at [492, 189] on div "18" at bounding box center [489, 189] width 10 height 10
click at [650, 365] on button "Sauver" at bounding box center [635, 362] width 32 height 12
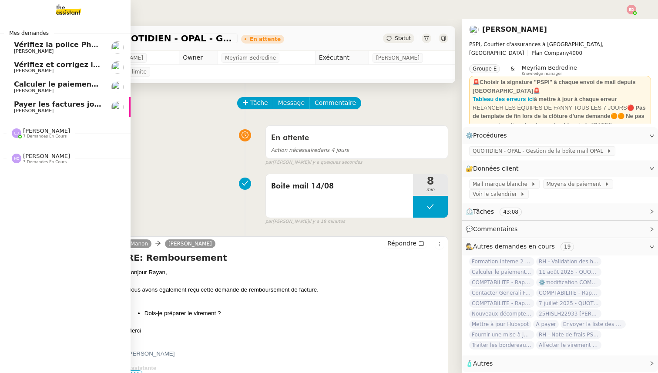
click at [26, 103] on span "Payer les factures jointes" at bounding box center [64, 104] width 100 height 8
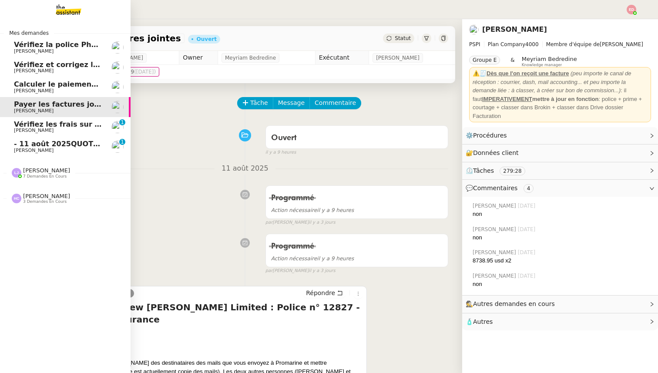
click at [54, 146] on span "- 11 août 2025QUOTIDIEN - OPAL - Gestion de la boîte mail OPAL" at bounding box center [140, 144] width 252 height 8
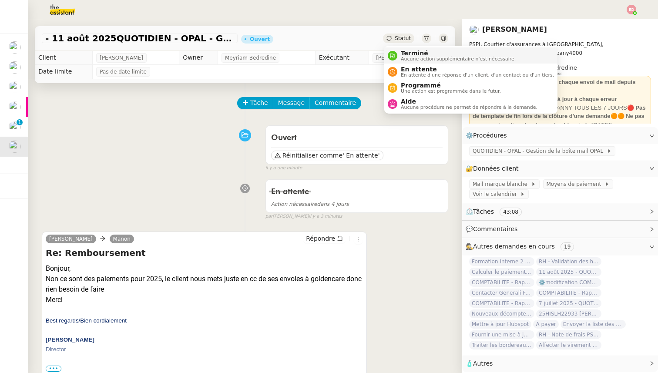
click at [411, 51] on span "Terminé" at bounding box center [458, 53] width 115 height 7
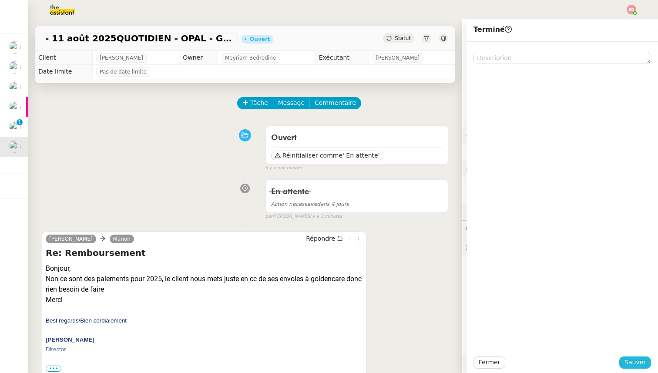
click at [638, 363] on span "Sauver" at bounding box center [635, 362] width 21 height 10
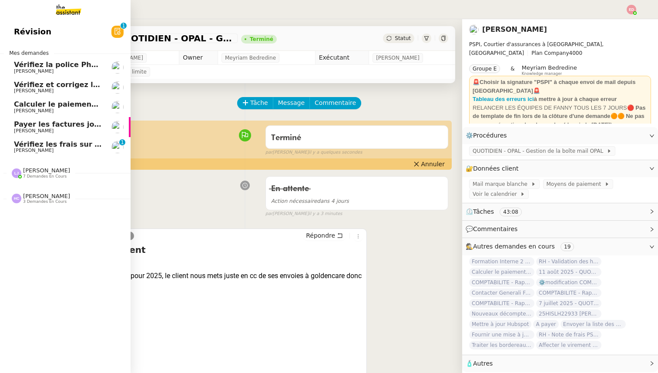
click at [30, 145] on span "Vérifiez les frais sur la police" at bounding box center [71, 144] width 114 height 8
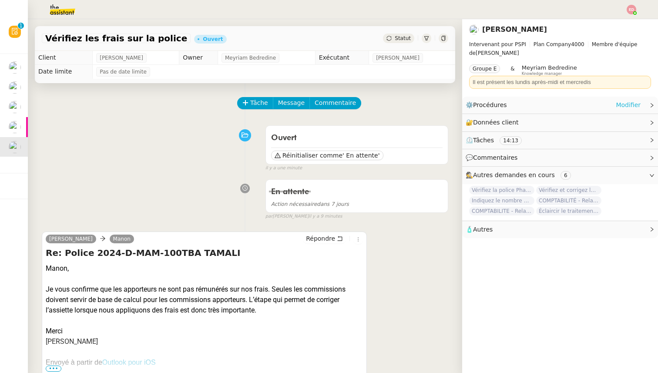
click at [624, 105] on link "Modifier" at bounding box center [628, 105] width 25 height 10
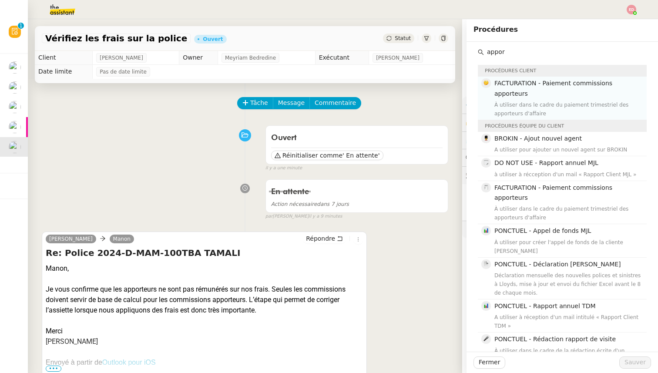
type input "appor"
click at [567, 86] on span "FACTURATION - Paiement commissions apporteurs" at bounding box center [553, 88] width 118 height 17
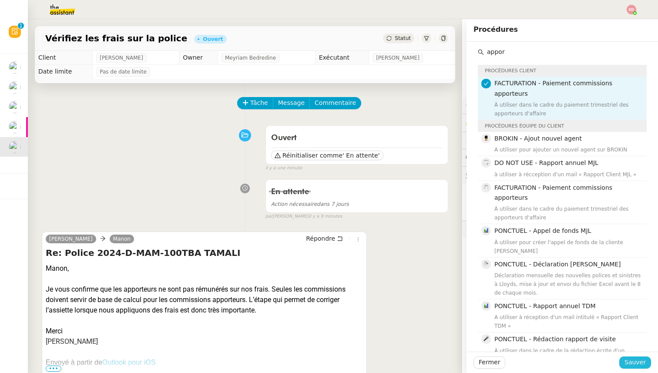
click at [632, 359] on span "Sauver" at bounding box center [635, 362] width 21 height 10
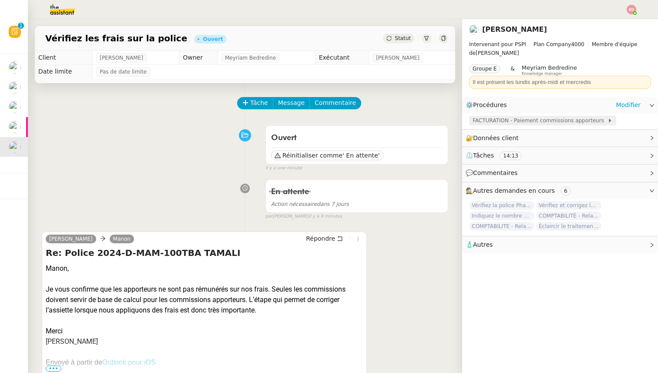
click at [528, 118] on span "FACTURATION - Paiement commissions apporteurs" at bounding box center [540, 120] width 135 height 9
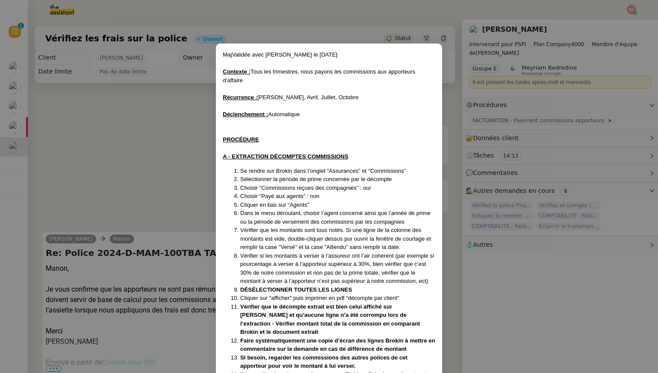
click at [120, 145] on nz-modal-container "[PERSON_NAME] avec Rayan le [DATE] Contexte : Tous les trimestres, nous payons …" at bounding box center [329, 186] width 658 height 373
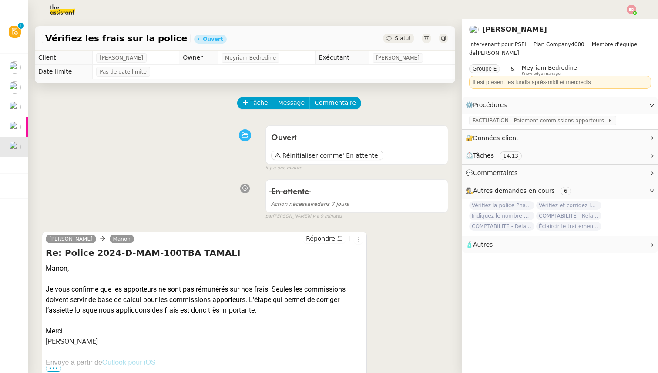
click at [120, 145] on nz-modal-container "[PERSON_NAME] avec Rayan le [DATE] Contexte : Tous les trimestres, nous payons …" at bounding box center [329, 186] width 658 height 373
click at [246, 106] on button "Tâche" at bounding box center [255, 103] width 36 height 12
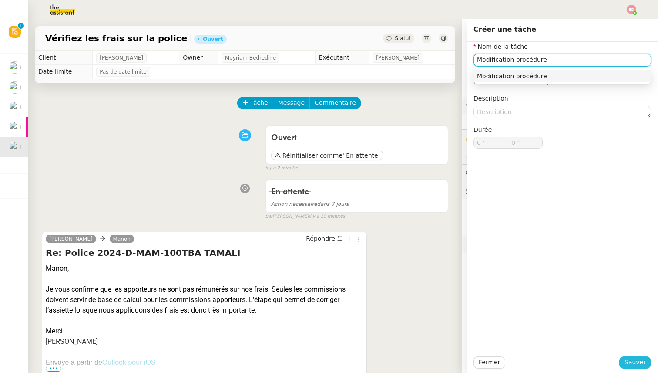
type input "Modification procédure"
click at [632, 361] on span "Sauver" at bounding box center [635, 362] width 21 height 10
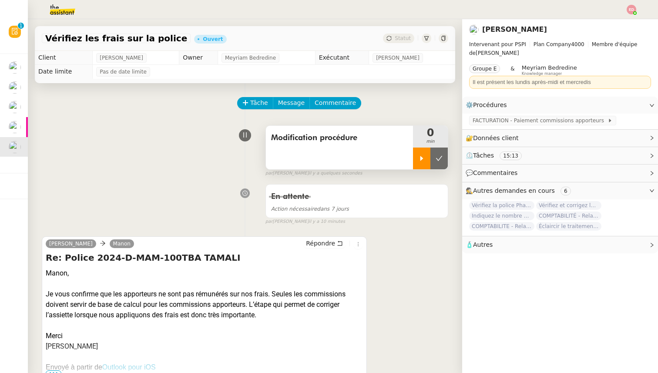
click at [422, 163] on div at bounding box center [421, 159] width 17 height 22
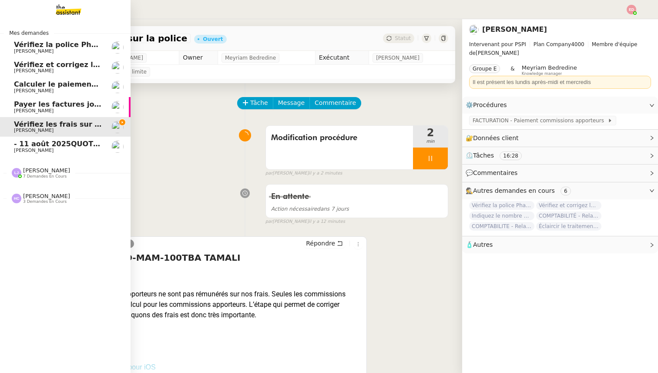
click at [34, 141] on span "- 11 août 2025QUOTIDIEN - OPAL - Gestion de la boîte mail OPAL" at bounding box center [140, 144] width 252 height 8
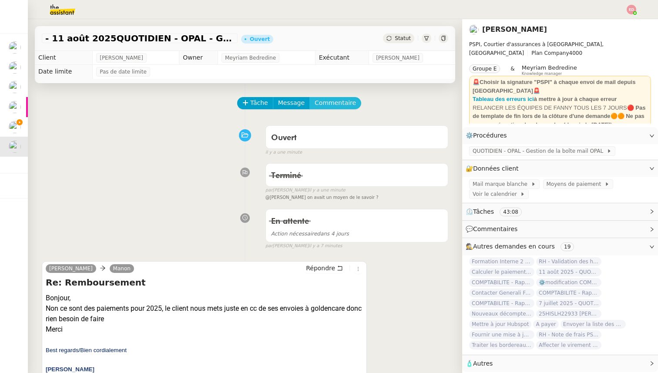
click at [328, 101] on span "Commentaire" at bounding box center [335, 103] width 41 height 10
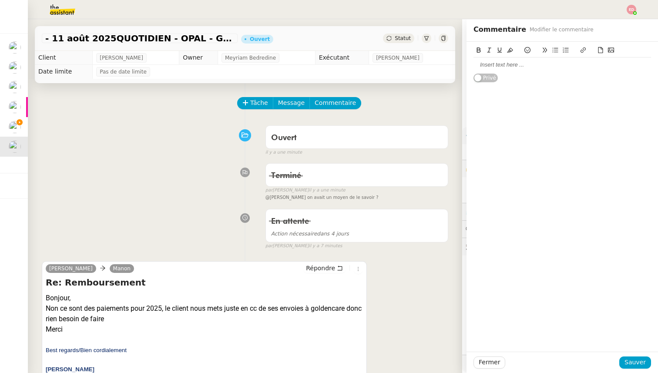
click at [514, 63] on div at bounding box center [563, 65] width 178 height 8
click at [638, 360] on span "Sauver" at bounding box center [635, 362] width 21 height 10
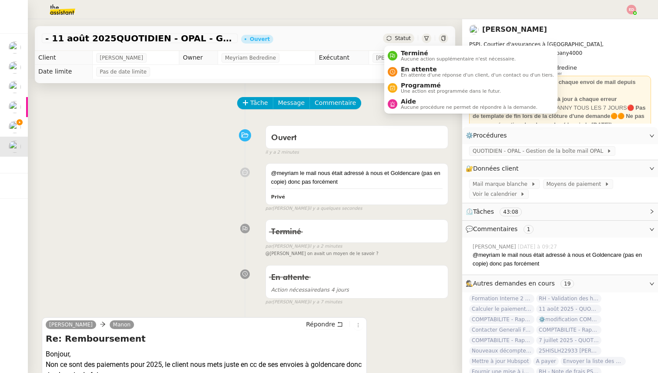
click at [392, 39] on icon at bounding box center [389, 38] width 5 height 5
click at [399, 53] on div "Terminé Aucune action supplémentaire n'est nécessaire." at bounding box center [456, 56] width 118 height 12
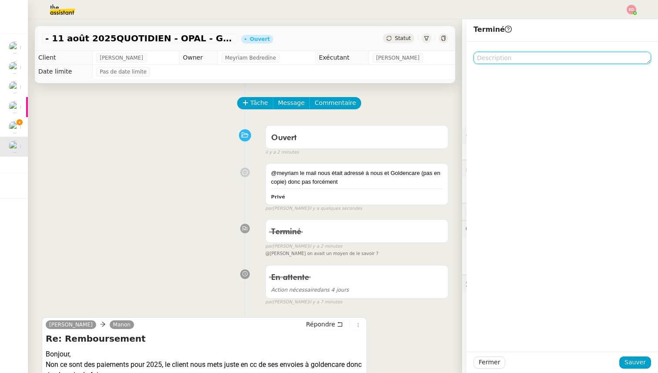
click at [534, 59] on textarea at bounding box center [563, 58] width 178 height 12
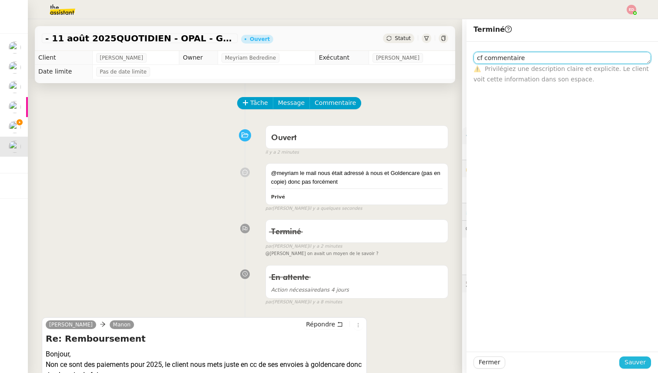
type textarea "cf commentaire"
click at [638, 363] on span "Sauver" at bounding box center [635, 362] width 21 height 10
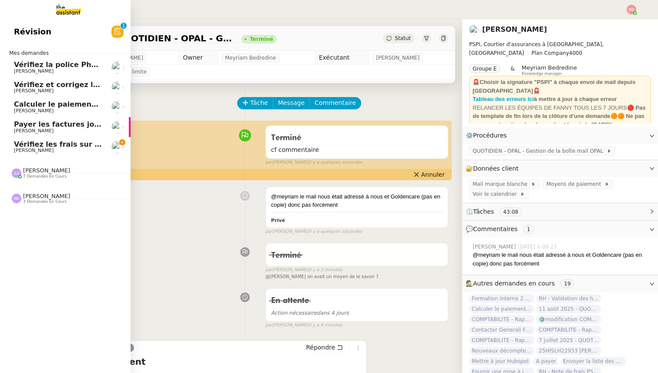
click at [50, 143] on span "Vérifiez les frais sur la police" at bounding box center [71, 144] width 114 height 8
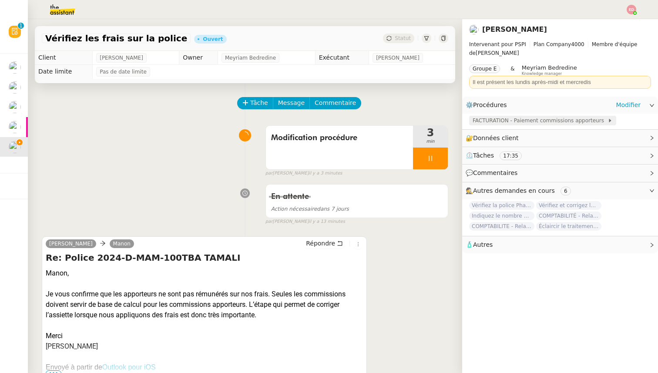
click at [555, 118] on span "FACTURATION - Paiement commissions apporteurs" at bounding box center [540, 120] width 135 height 9
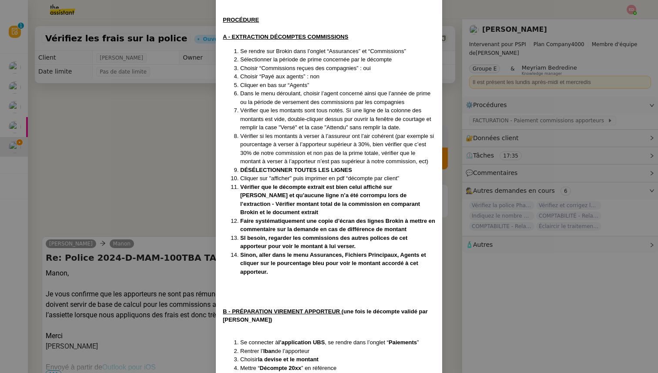
scroll to position [119, 0]
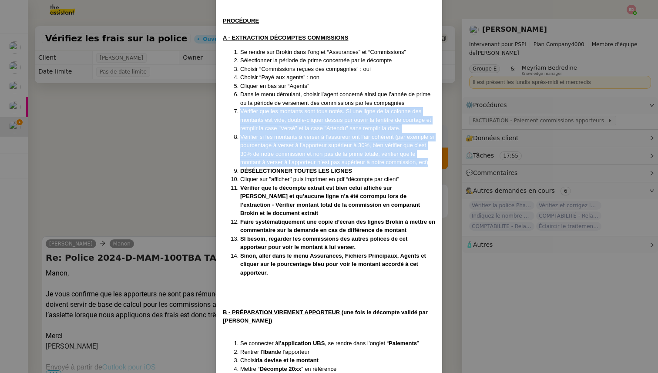
drag, startPoint x: 233, startPoint y: 110, endPoint x: 429, endPoint y: 164, distance: 203.3
click at [429, 164] on ol "Se rendre sur Brokin dans l’onglet “Assurances” et “Commissions” Sélectionner l…" at bounding box center [329, 162] width 212 height 229
click at [429, 164] on li "Vérifier si les montants à verser à l’assureur ont l’air cohérent (par exemple …" at bounding box center [337, 150] width 195 height 34
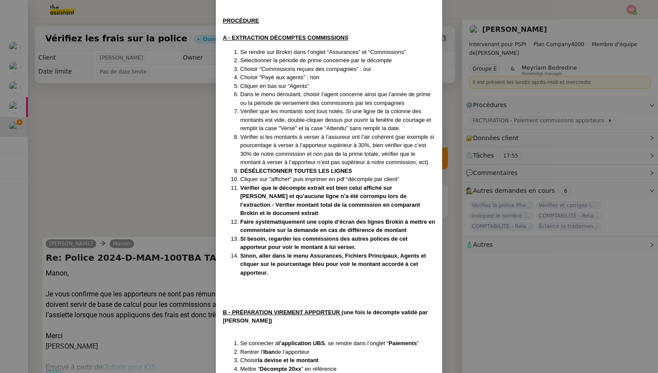
drag, startPoint x: 233, startPoint y: 108, endPoint x: 428, endPoint y: 165, distance: 203.3
click at [429, 165] on ol "Se rendre sur Brokin dans l’onglet “Assurances” et “Commissions” Sélectionner l…" at bounding box center [329, 162] width 212 height 229
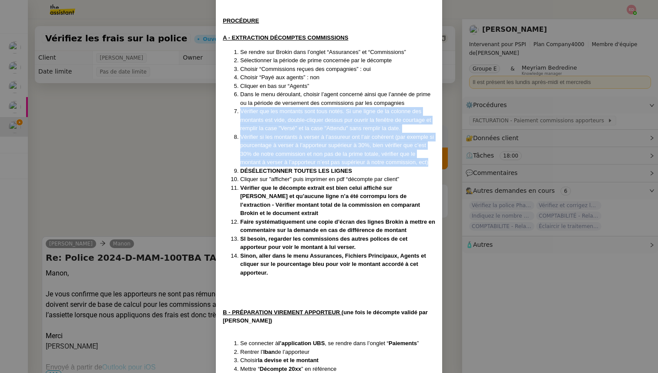
copy ol "Vérifier que les montants sont tous notés. Si une ligne de la colonne des monta…"
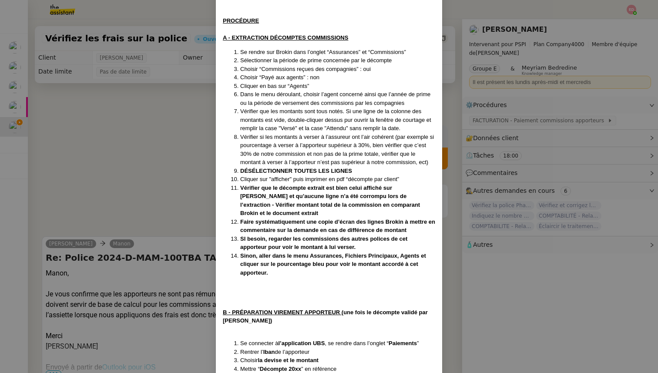
click at [341, 129] on span "Vérifier que les montants sont tous notés. Si une ligne de la colonne des monta…" at bounding box center [335, 120] width 191 height 24
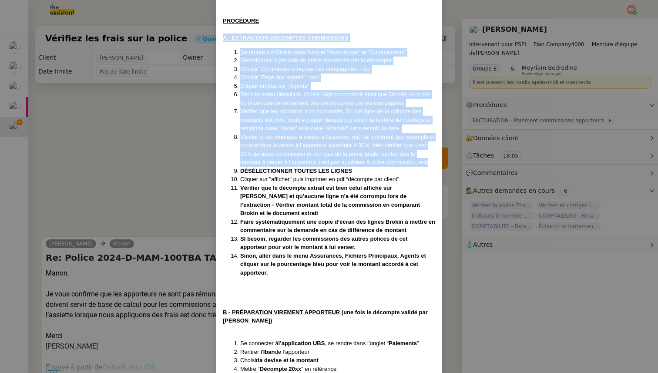
drag, startPoint x: 222, startPoint y: 36, endPoint x: 432, endPoint y: 159, distance: 244.3
click at [432, 159] on div "[PERSON_NAME] avec Rayan le [DATE] Contexte : Tous les trimestres, nous payons …" at bounding box center [329, 155] width 226 height 461
copy div "A - EXTRACTION DÉCOMPTES COMMISSIONS Se rendre sur Brokin dans l’onglet “Assura…"
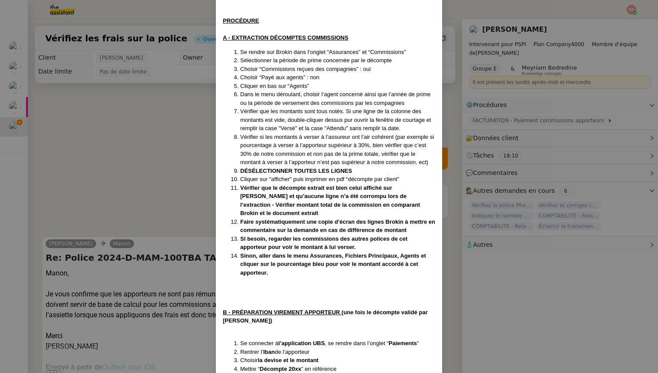
click at [164, 185] on nz-modal-container "[PERSON_NAME] avec Rayan le [DATE] Contexte : Tous les trimestres, nous payons …" at bounding box center [329, 186] width 658 height 373
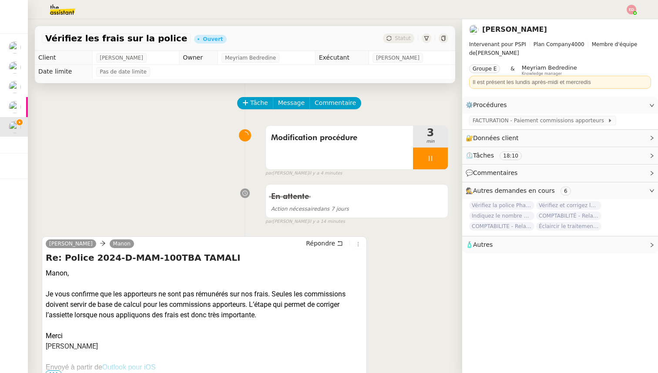
scroll to position [90, 0]
click at [331, 103] on span "Commentaire" at bounding box center [335, 103] width 41 height 10
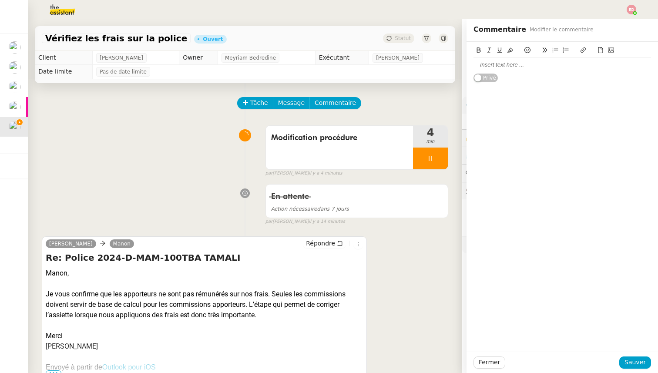
click at [529, 64] on div at bounding box center [563, 65] width 178 height 8
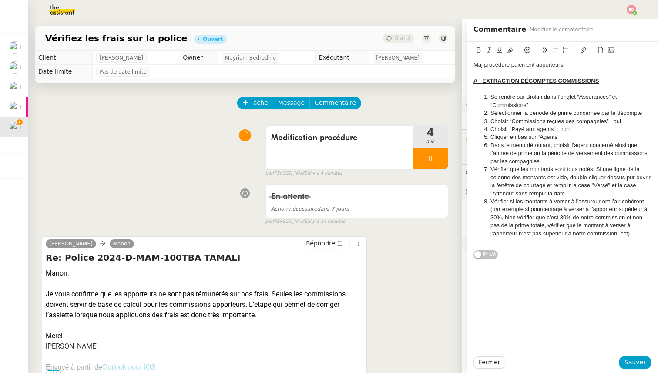
click at [610, 197] on li "Vérifier que les montants sont tous notés. Si une ligne de la colonne des monta…" at bounding box center [566, 181] width 169 height 32
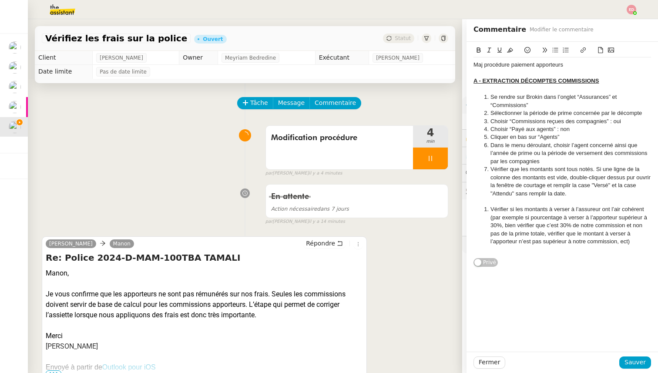
click at [528, 47] on icon at bounding box center [528, 50] width 6 height 6
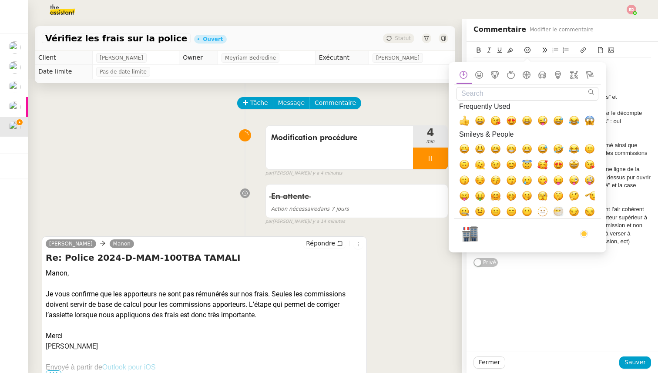
click at [493, 96] on input "Search" at bounding box center [528, 93] width 142 height 13
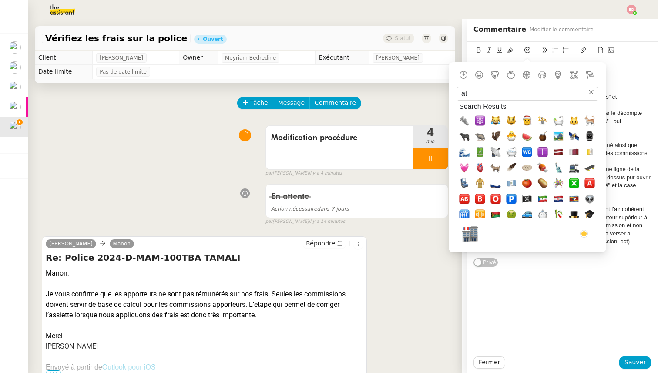
type input "a"
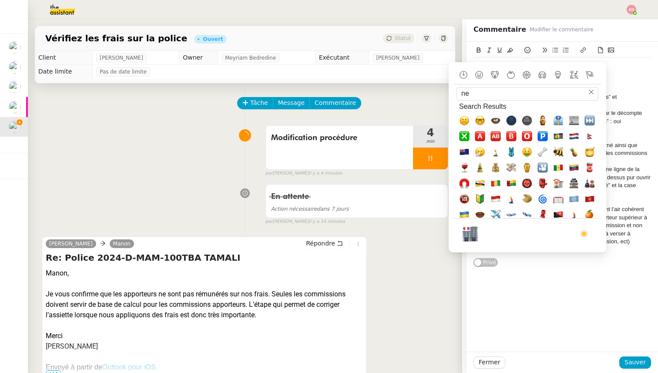
type input "n"
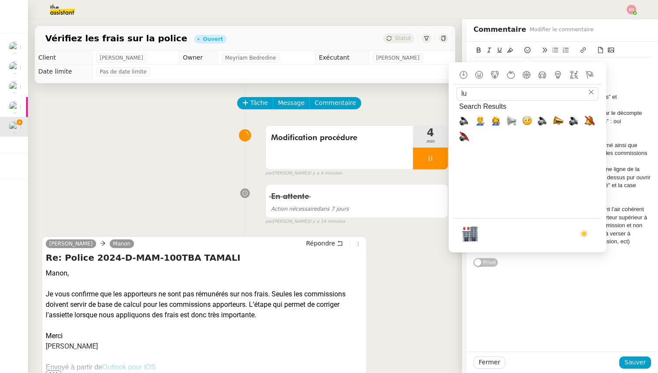
type input "l"
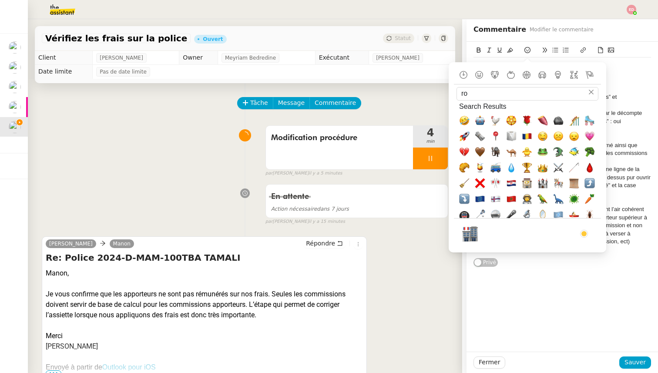
type input "r"
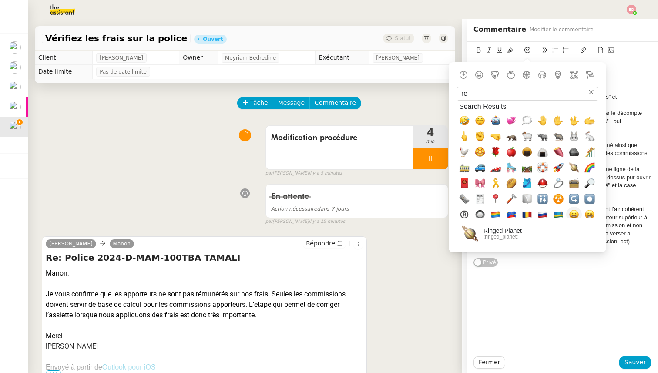
type input "r"
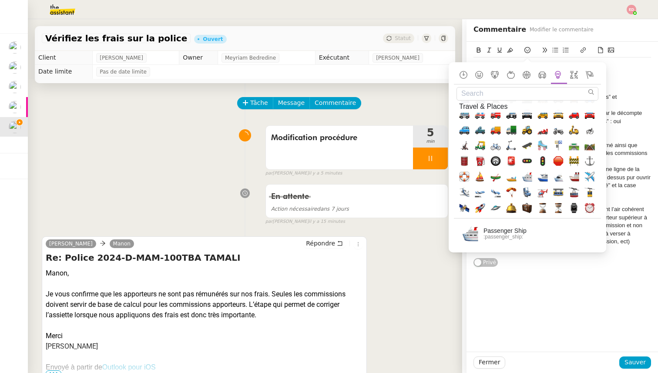
scroll to position [1725, 0]
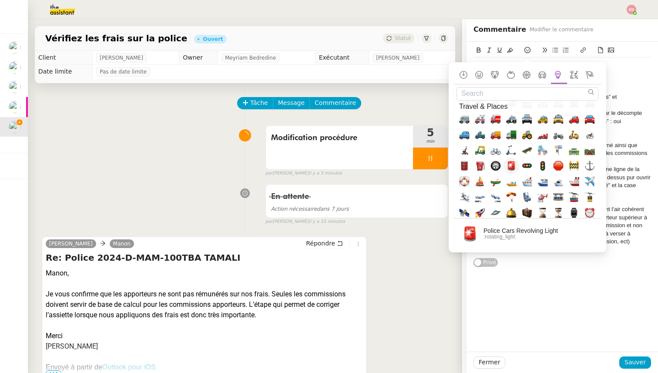
click at [511, 165] on span "🚨, rotating_light" at bounding box center [511, 166] width 10 height 10
click at [528, 270] on div "Maj procédure paiement apporteurs A - EXTRACTION DÉCOMPTES COMMISSIONS Se rendr…" at bounding box center [563, 197] width 192 height 310
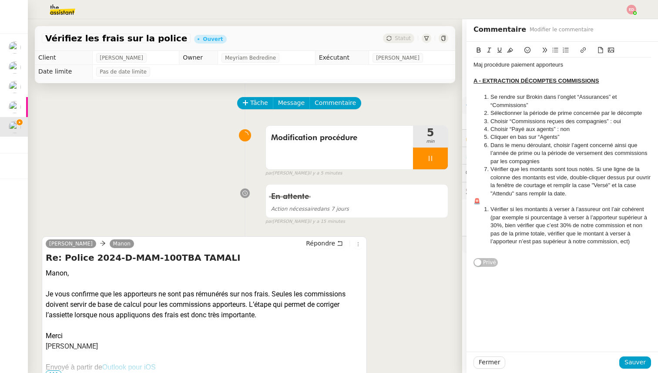
click at [509, 204] on div "🚨" at bounding box center [563, 202] width 178 height 8
click at [501, 201] on div "🚨 Toujourd vérifier" at bounding box center [563, 202] width 178 height 8
click at [531, 202] on div "🚨 Toujours vérifier" at bounding box center [563, 202] width 178 height 8
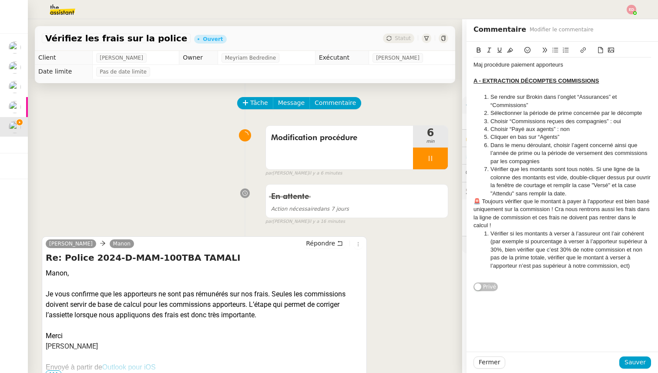
click at [564, 210] on div "🚨 Toujours vérifier que le montant à payer à l'apporteur est bien basé uniqueme…" at bounding box center [563, 214] width 178 height 32
click at [553, 224] on div "🚨 Toujours vérifier que le montant à payer à l'apporteur est bien basé uniqueme…" at bounding box center [563, 214] width 178 height 32
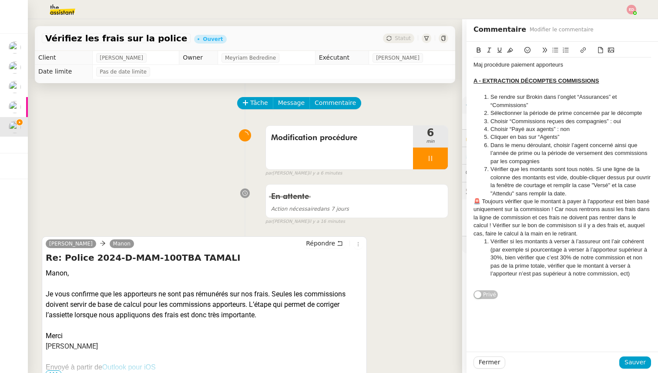
click at [580, 226] on div "🚨 Toujours vérifier que le montant à payer à l'apporteur est bien basé uniqueme…" at bounding box center [563, 218] width 178 height 40
click at [0, 0] on lt-em "s'il" at bounding box center [0, 0] width 0 height 0
click at [552, 224] on div "🚨 Toujours vérifier que le montant à payer à l'apporteur est bien basé uniqueme…" at bounding box center [563, 218] width 178 height 40
click at [0, 0] on lt-span "commis si on" at bounding box center [0, 0] width 0 height 0
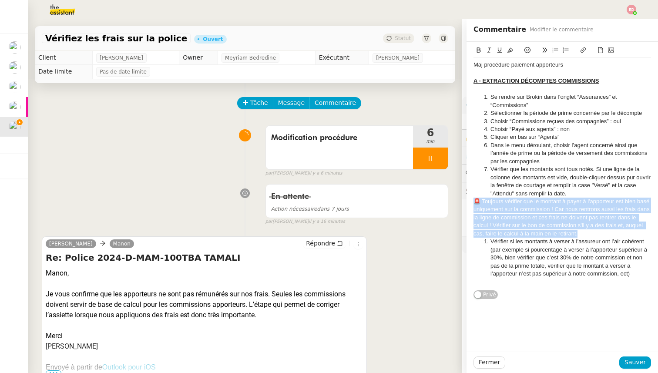
drag, startPoint x: 578, startPoint y: 234, endPoint x: 472, endPoint y: 201, distance: 111.0
click at [472, 201] on div "Maj procédure paiement apporteurs A - EXTRACTION DÉCOMPTES COMMISSIONS Se rendr…" at bounding box center [563, 171] width 192 height 258
click at [510, 49] on icon at bounding box center [510, 50] width 6 height 6
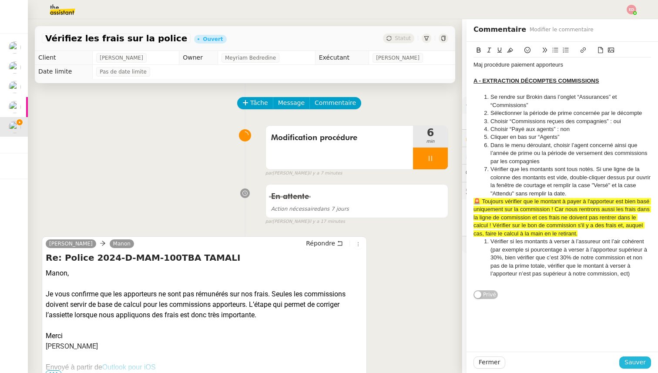
click at [638, 360] on span "Sauver" at bounding box center [635, 362] width 21 height 10
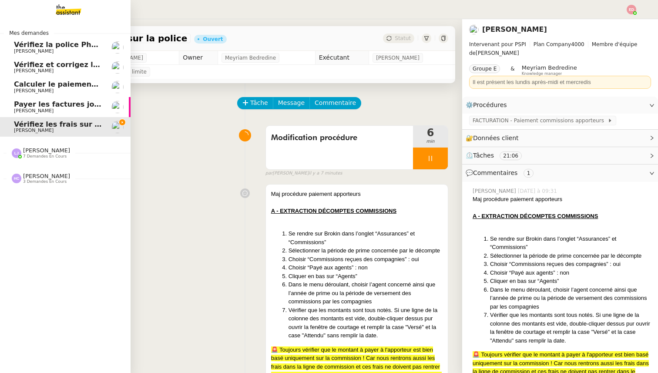
click at [41, 54] on link "Vérifiez la police Pharaon [PERSON_NAME]" at bounding box center [65, 47] width 131 height 20
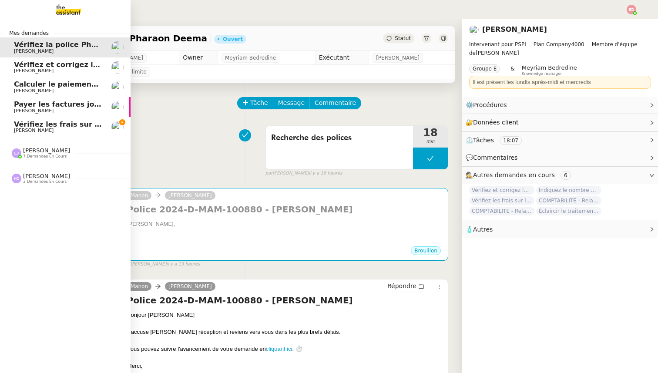
click at [42, 104] on span "Payer les factures jointes" at bounding box center [64, 104] width 100 height 8
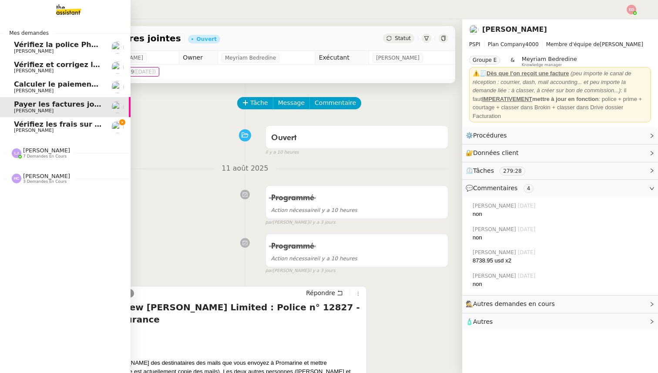
click at [41, 147] on span "[PERSON_NAME]" at bounding box center [46, 150] width 47 height 7
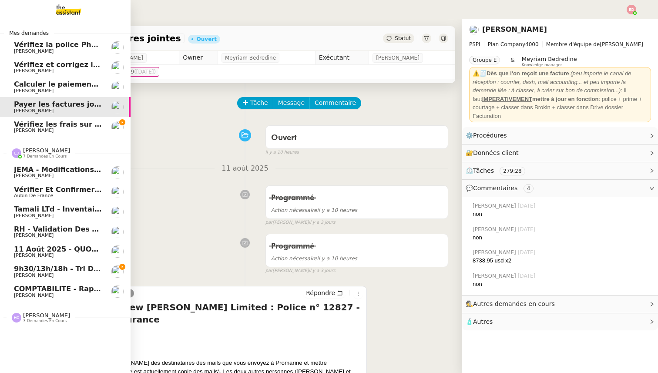
click at [45, 271] on span "9h30/13h/18h - Tri de la boite mail PRO - 8 août 2025" at bounding box center [120, 269] width 212 height 8
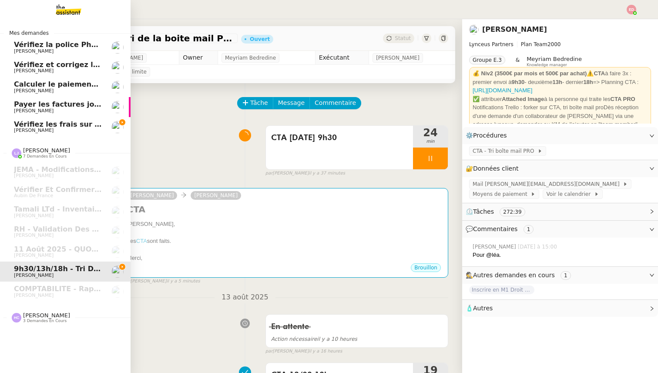
click at [34, 121] on span "Vérifiez les frais sur la police" at bounding box center [71, 124] width 114 height 8
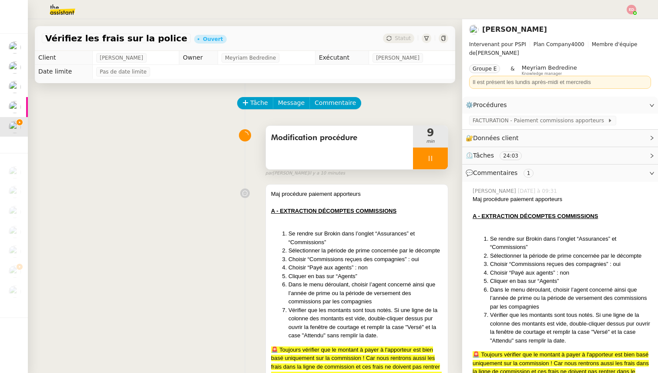
click at [440, 162] on div at bounding box center [430, 159] width 35 height 22
click at [440, 162] on button at bounding box center [438, 159] width 17 height 22
click at [407, 34] on div "Statut" at bounding box center [398, 39] width 31 height 10
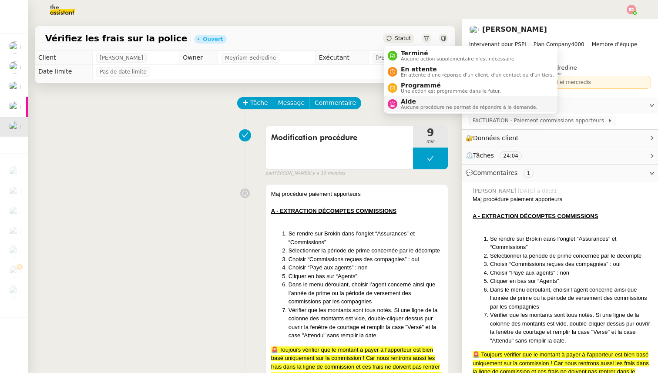
click at [420, 105] on span "Aucune procédure ne permet de répondre à la demande." at bounding box center [469, 107] width 137 height 5
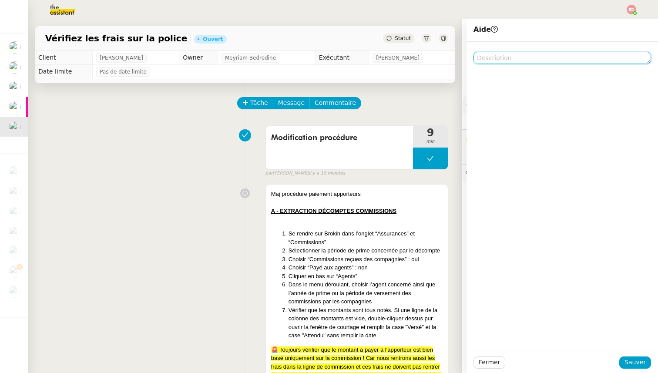
click at [515, 56] on textarea at bounding box center [563, 58] width 178 height 12
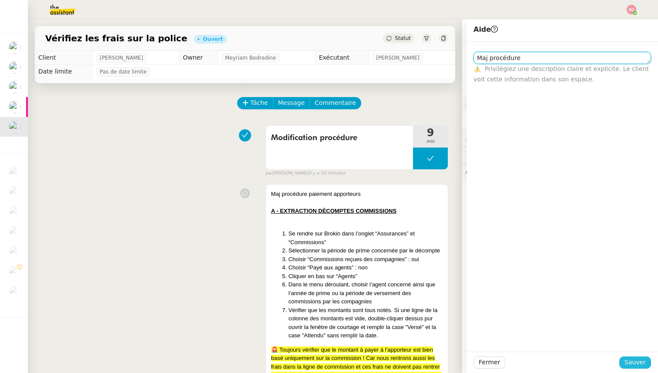
type textarea "Maj procédure"
click at [629, 358] on span "Sauver" at bounding box center [635, 362] width 21 height 10
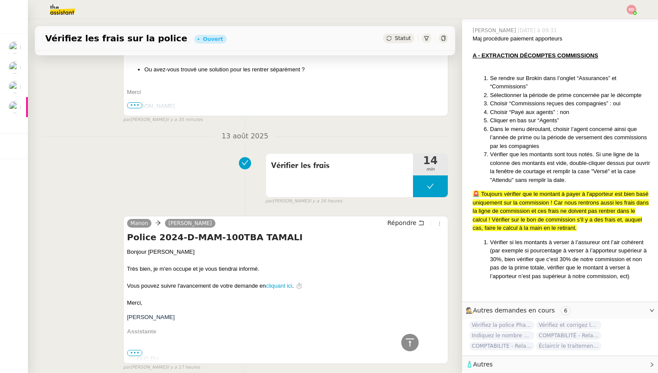
scroll to position [1269, 0]
